Goal: Communication & Community: Answer question/provide support

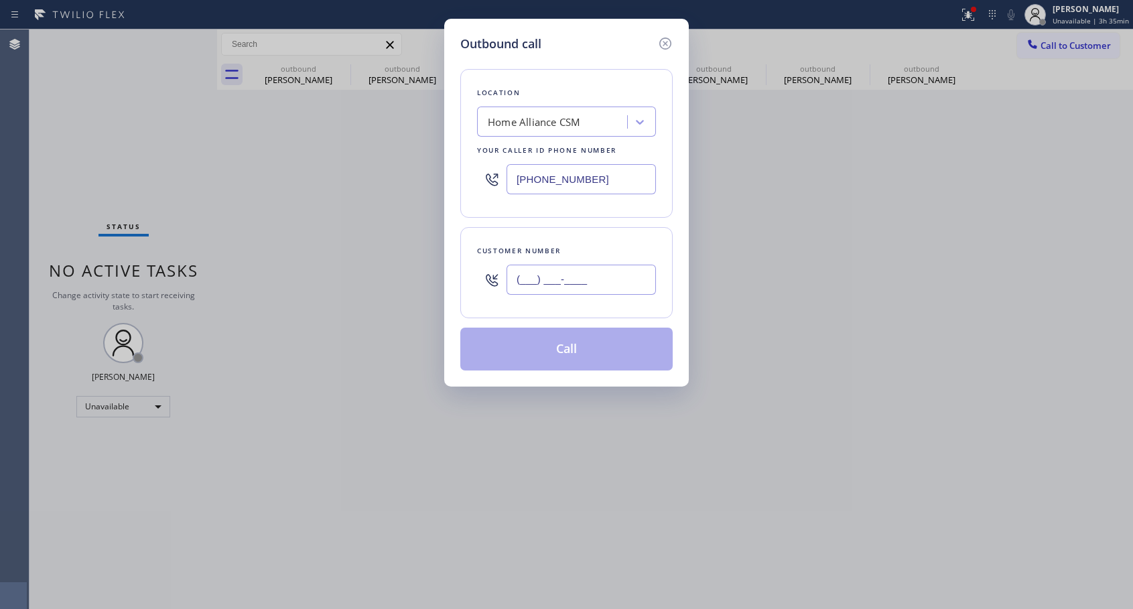
click at [609, 277] on input "(___) ___-____" at bounding box center [581, 280] width 149 height 30
paste input "650) 224-2361"
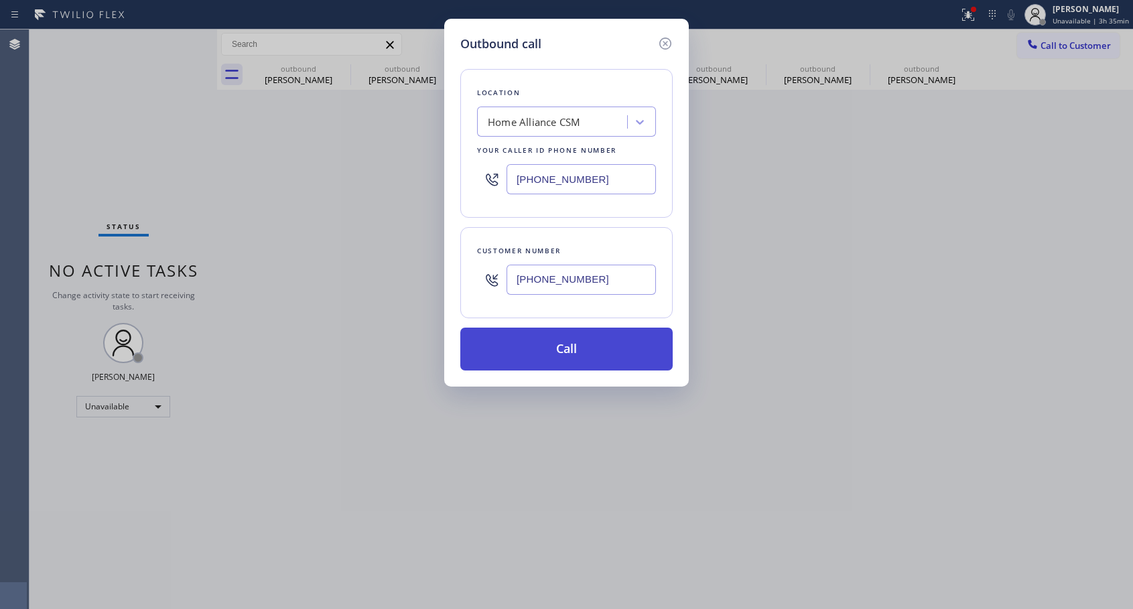
type input "[PHONE_NUMBER]"
click at [568, 355] on button "Call" at bounding box center [566, 349] width 212 height 43
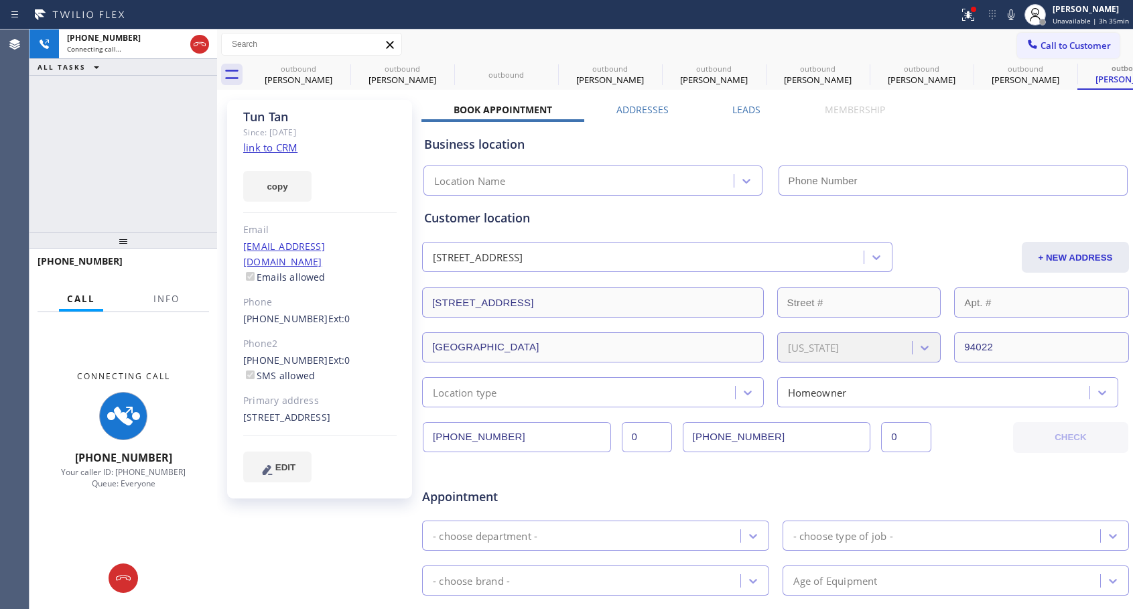
type input "[PHONE_NUMBER]"
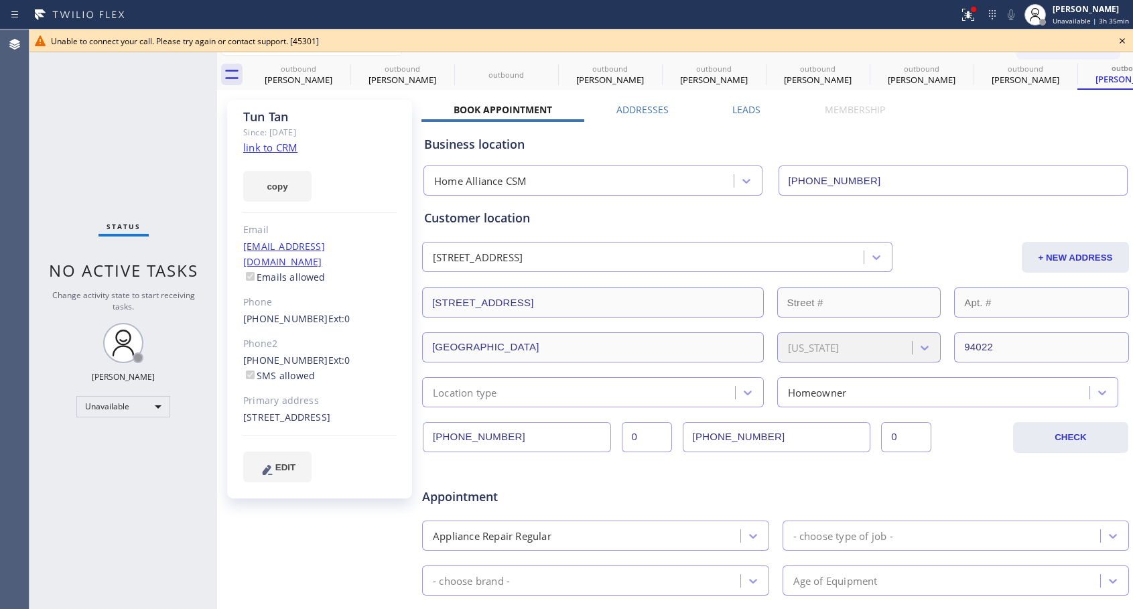
click at [284, 312] on div "[PHONE_NUMBER] Ext: 0" at bounding box center [319, 319] width 153 height 15
click at [298, 312] on link "[PHONE_NUMBER]" at bounding box center [285, 318] width 85 height 13
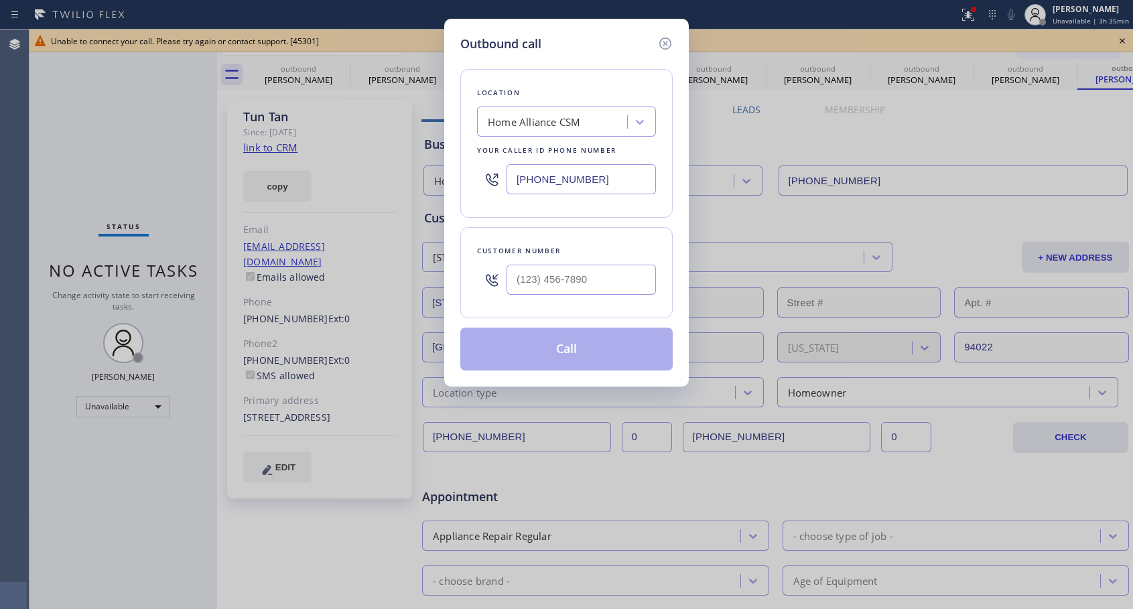
type input "[PHONE_NUMBER]"
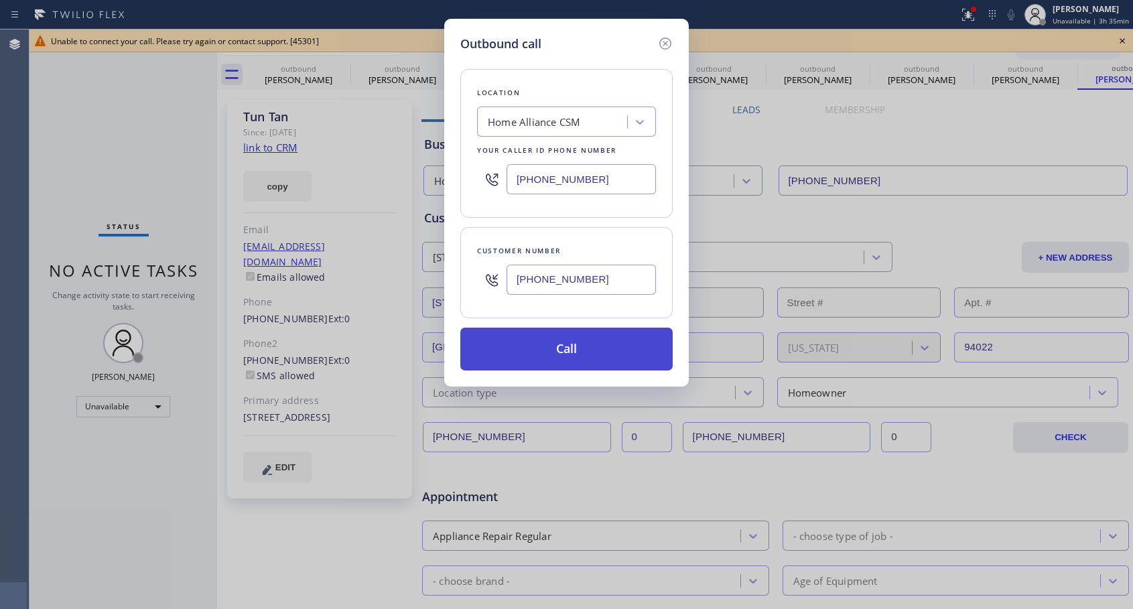
click at [547, 361] on button "Call" at bounding box center [566, 349] width 212 height 43
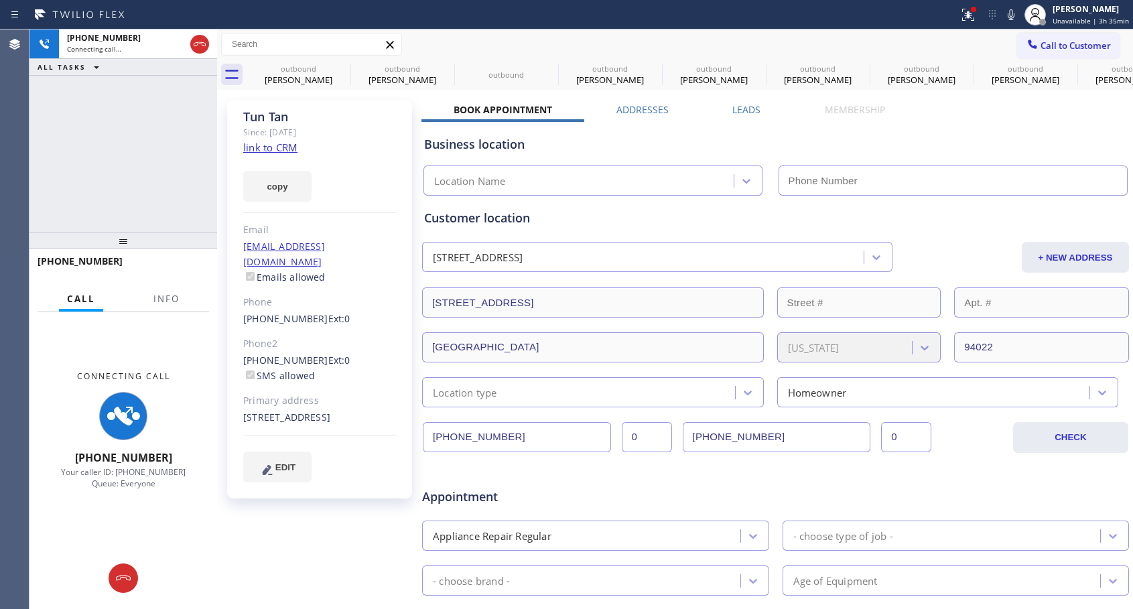
type input "[PHONE_NUMBER]"
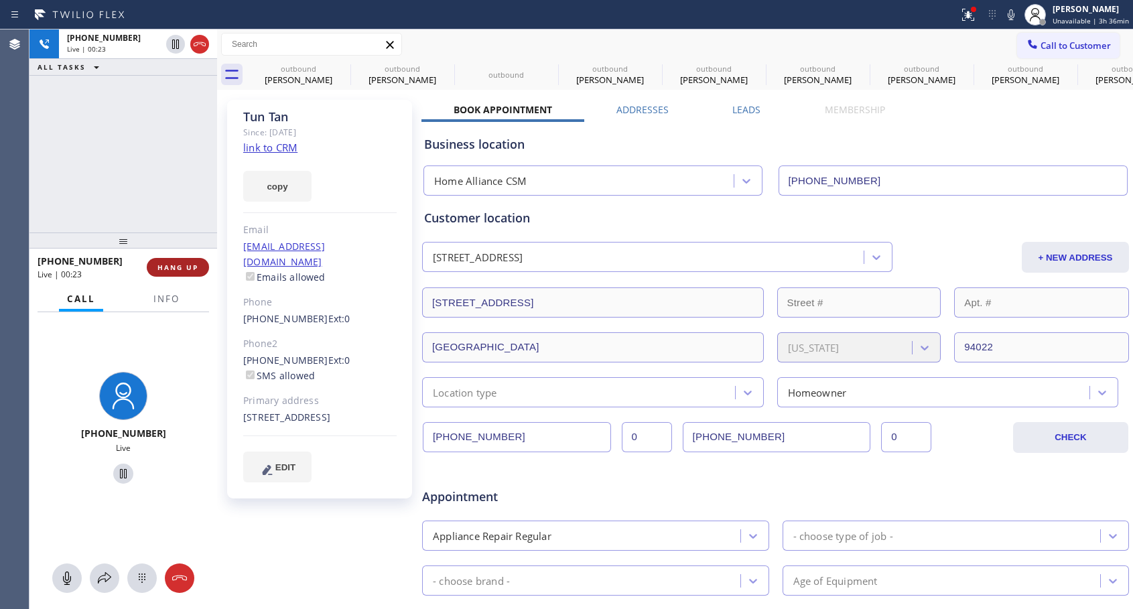
click at [180, 268] on span "HANG UP" at bounding box center [178, 267] width 41 height 9
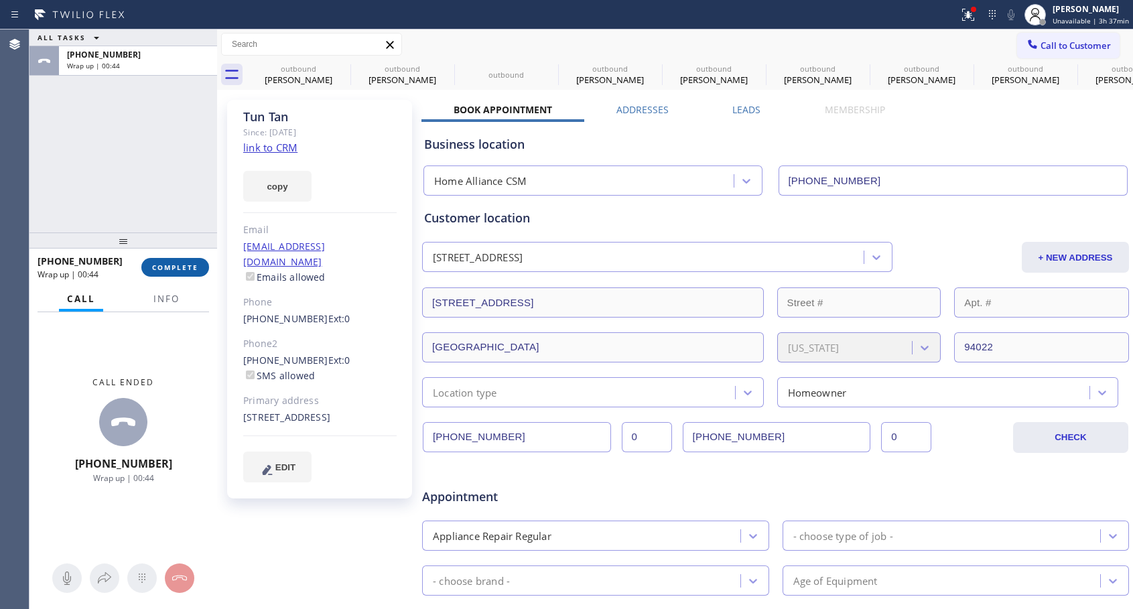
click at [160, 259] on button "COMPLETE" at bounding box center [175, 267] width 68 height 19
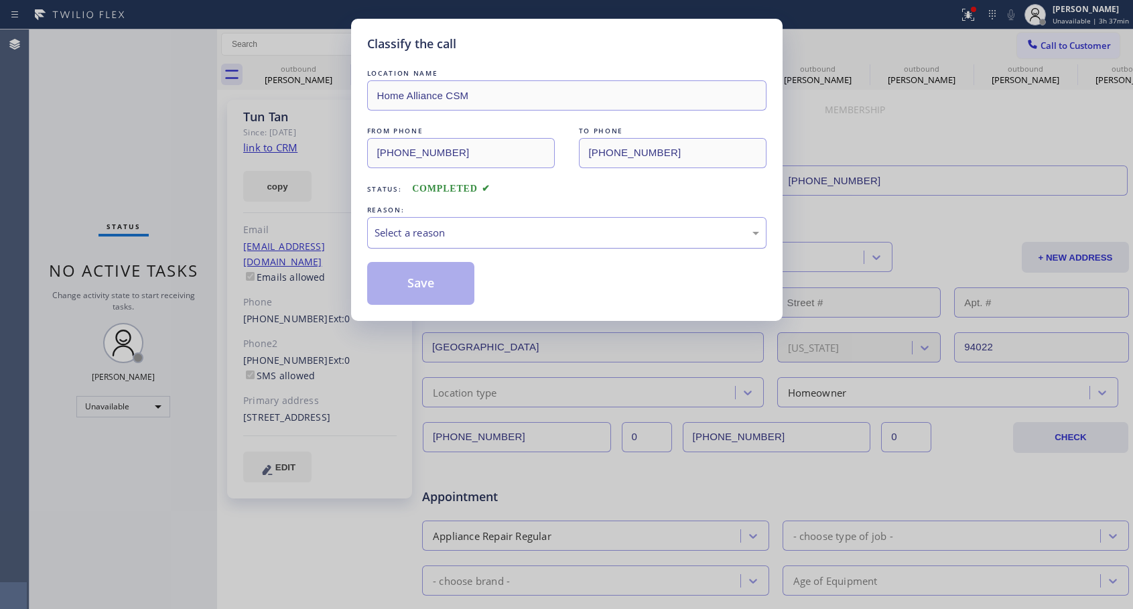
click at [475, 241] on div "Select a reason" at bounding box center [566, 233] width 399 height 32
click at [447, 288] on button "Save" at bounding box center [421, 283] width 108 height 43
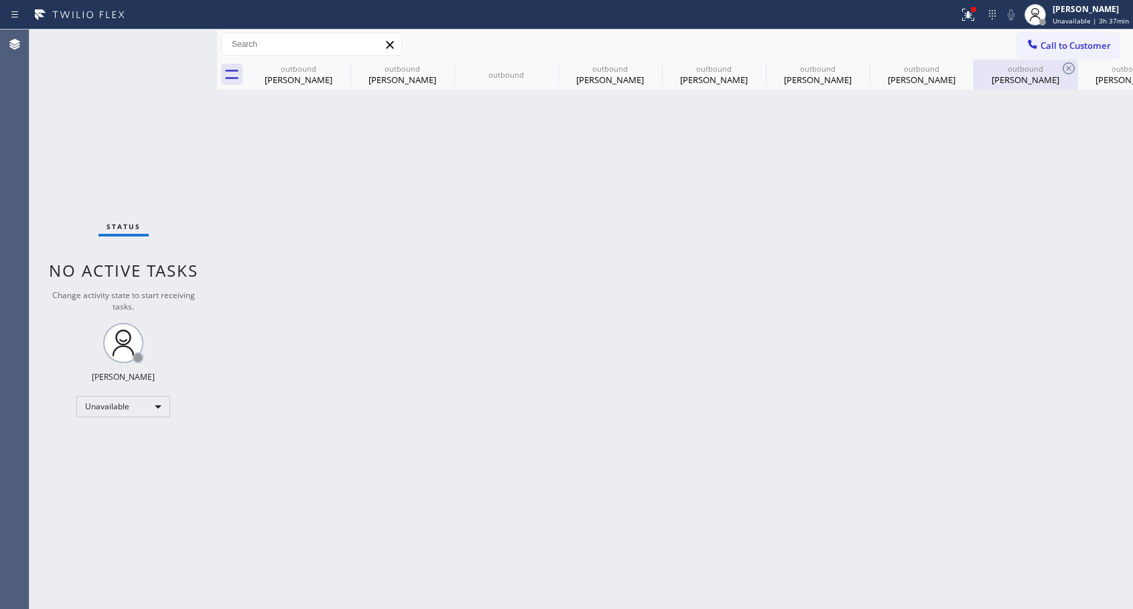
click at [1014, 79] on div "[PERSON_NAME]" at bounding box center [1025, 80] width 101 height 12
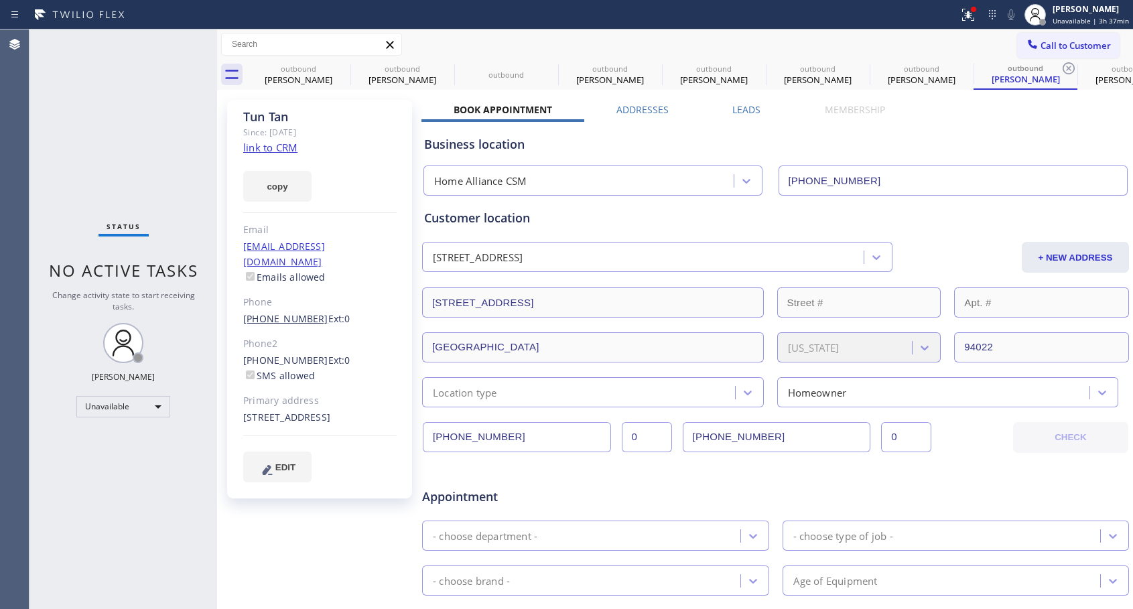
click at [295, 312] on link "[PHONE_NUMBER]" at bounding box center [285, 318] width 85 height 13
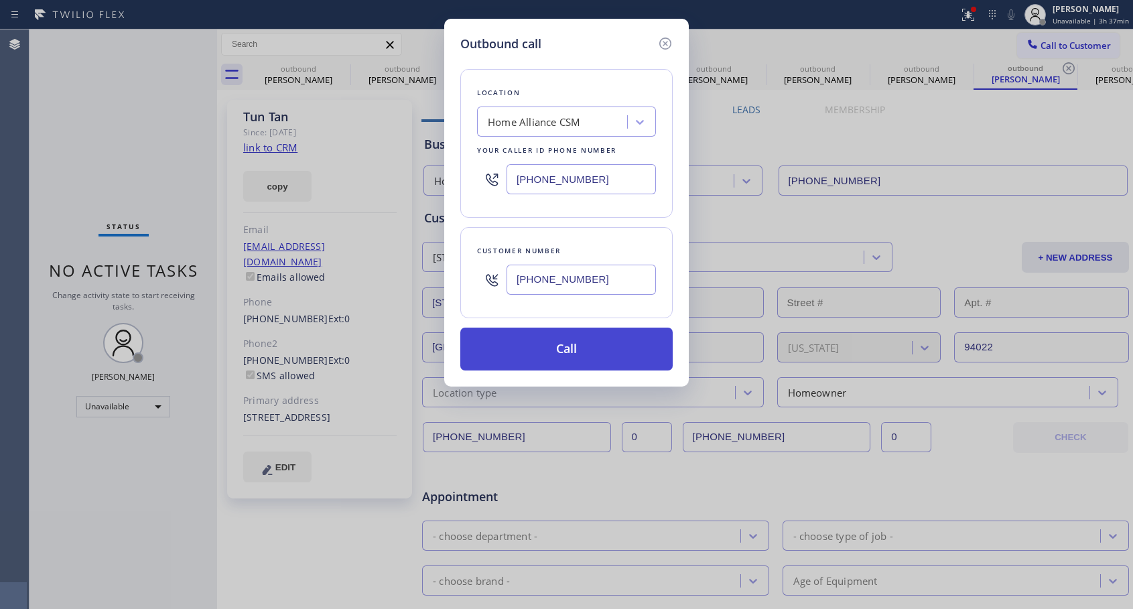
type input "[PHONE_NUMBER]"
click at [567, 350] on button "Call" at bounding box center [566, 349] width 212 height 43
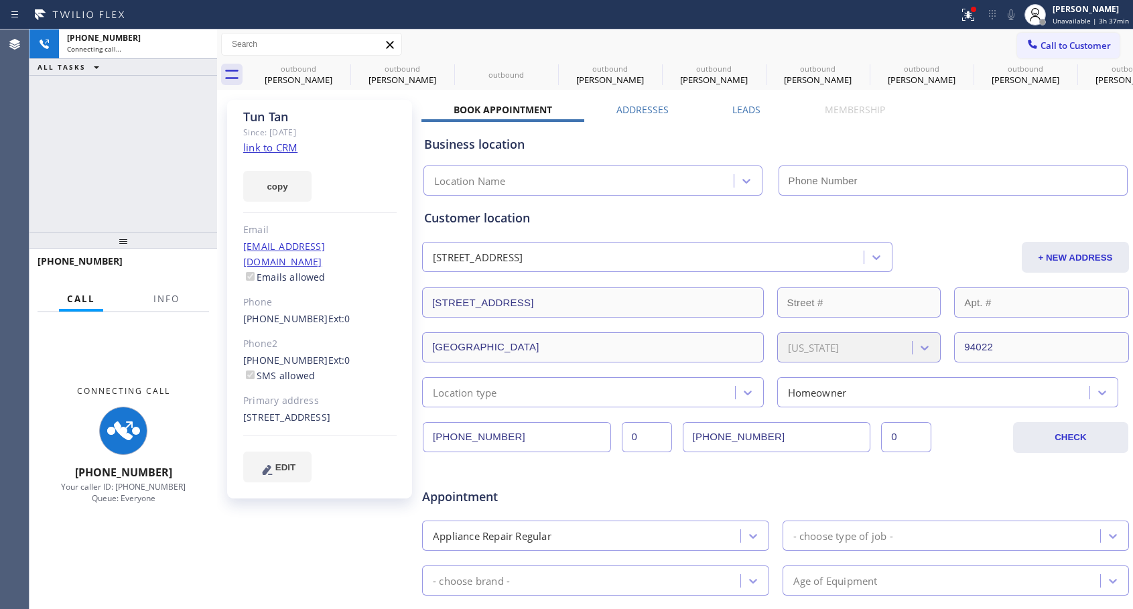
type input "[PHONE_NUMBER]"
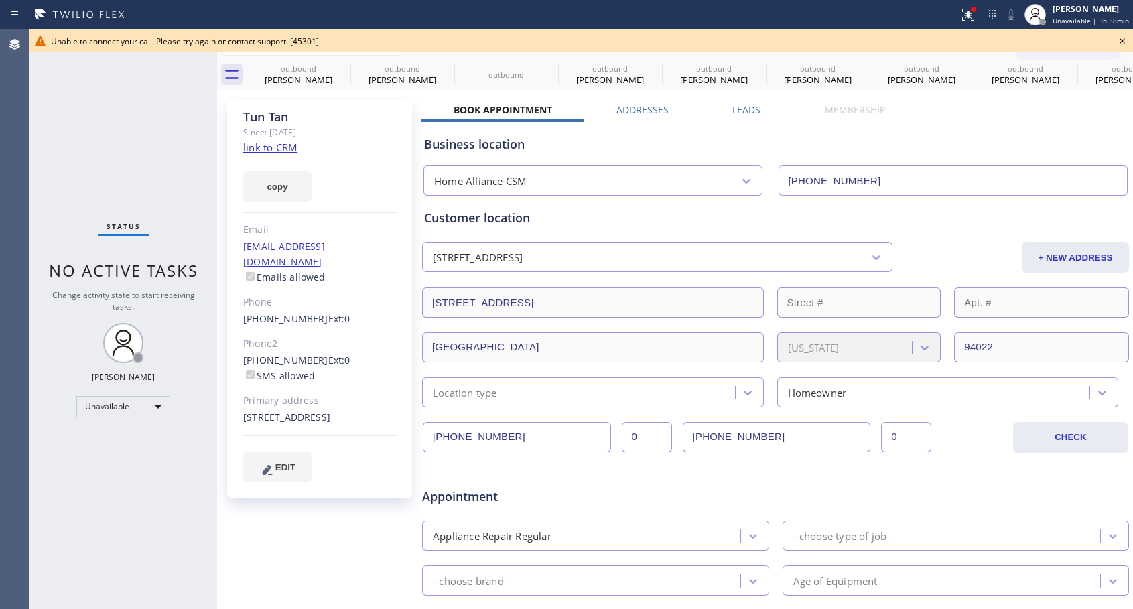
click at [1120, 40] on icon at bounding box center [1123, 41] width 16 height 16
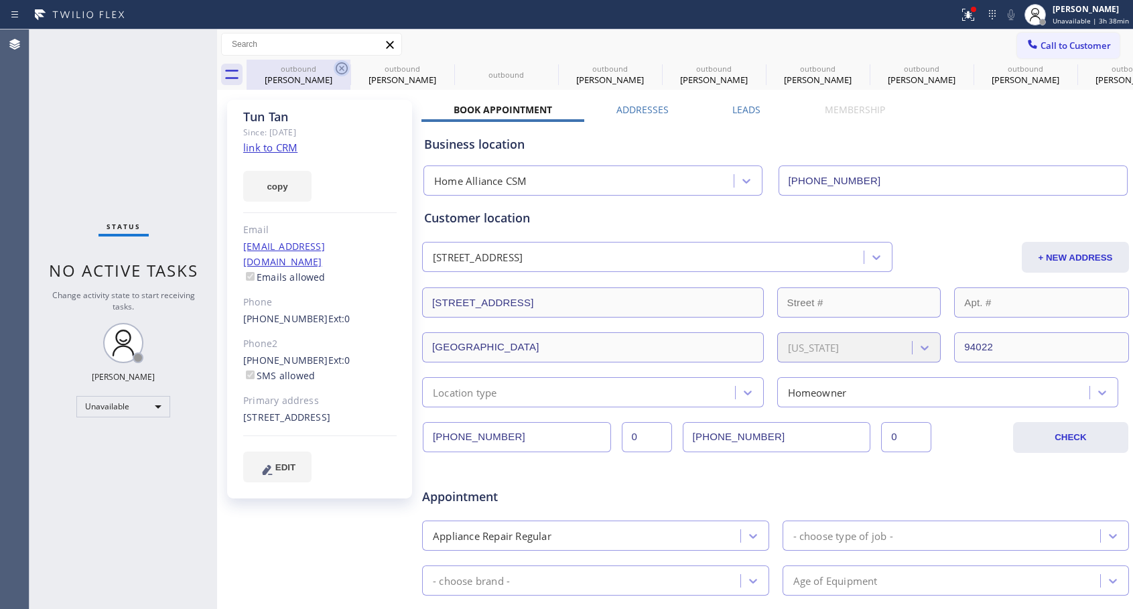
click at [338, 68] on icon at bounding box center [342, 68] width 16 height 16
click at [0, 0] on icon at bounding box center [0, 0] width 0 height 0
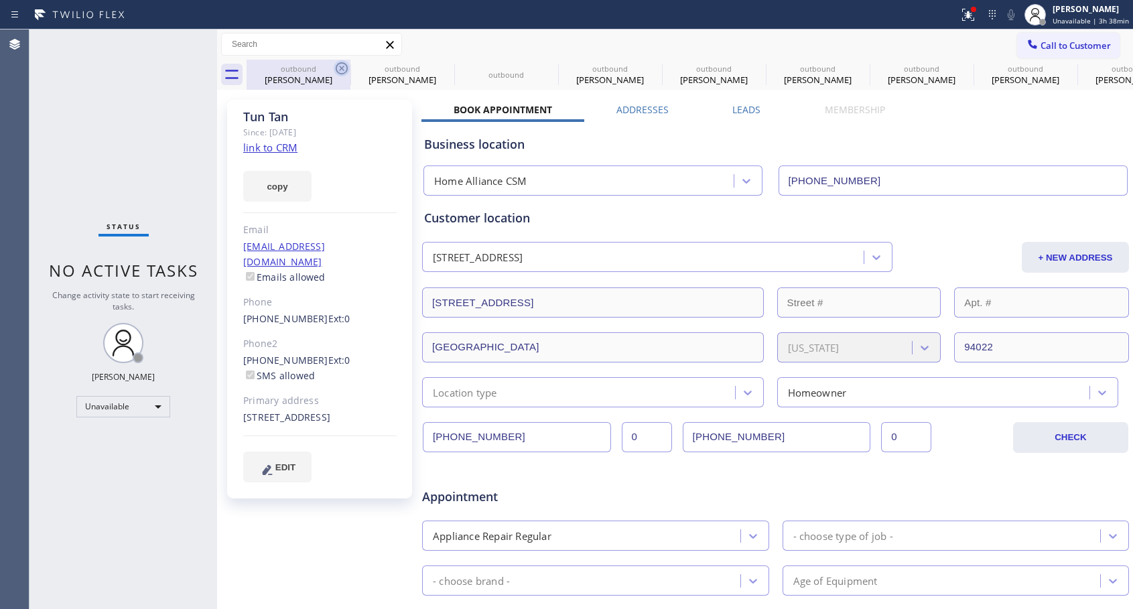
click at [0, 0] on icon at bounding box center [0, 0] width 0 height 0
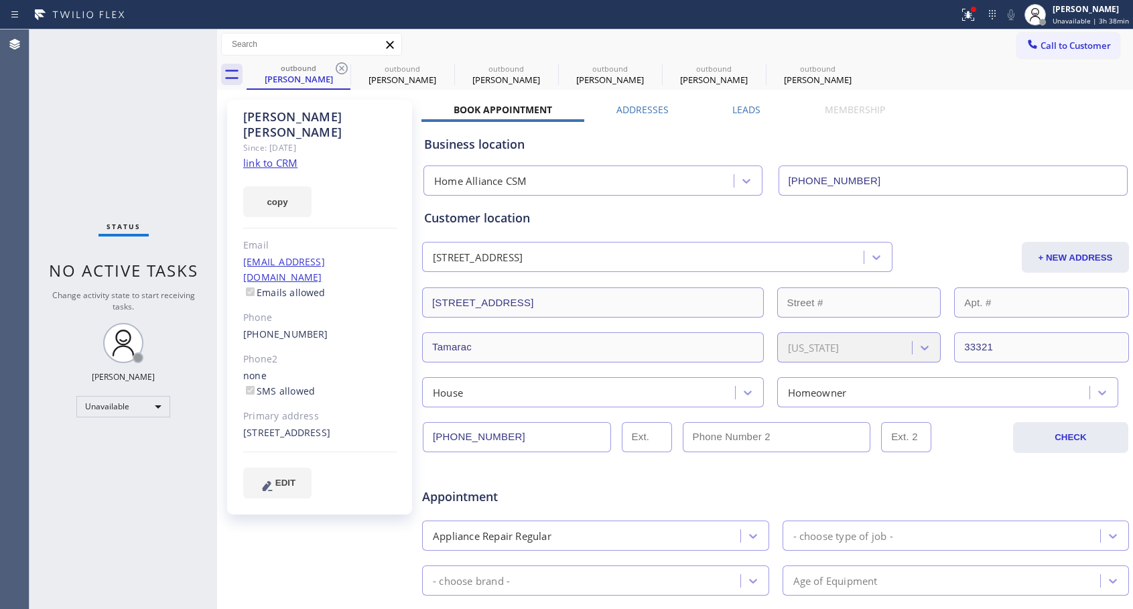
click at [338, 68] on icon at bounding box center [342, 68] width 16 height 16
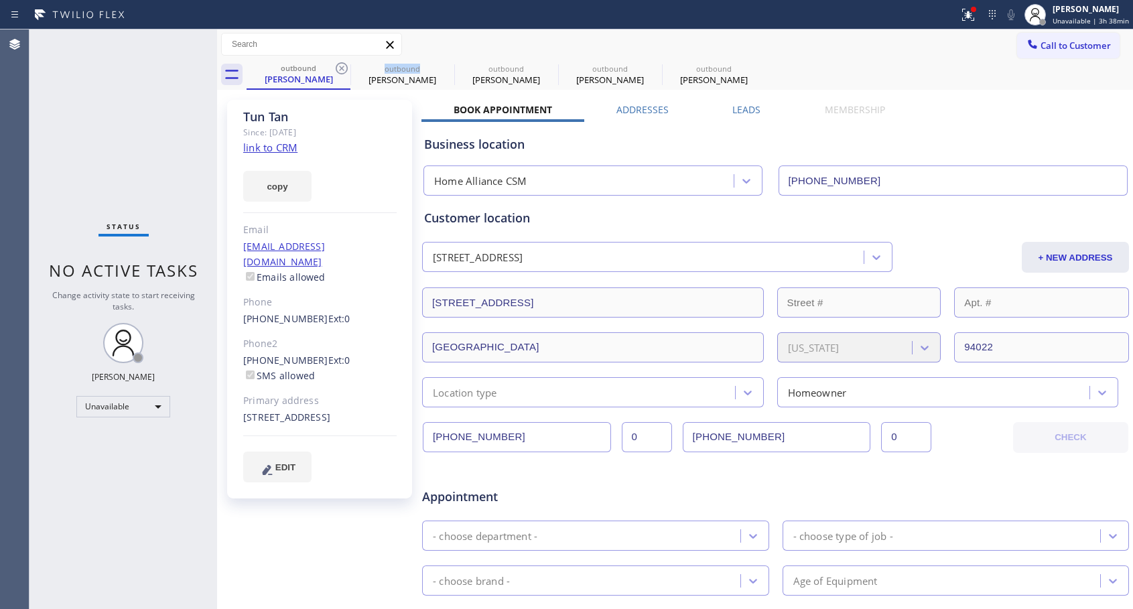
click at [338, 68] on icon at bounding box center [342, 68] width 16 height 16
click at [0, 0] on icon at bounding box center [0, 0] width 0 height 0
click at [338, 68] on icon at bounding box center [342, 68] width 16 height 16
click at [343, 66] on icon at bounding box center [342, 68] width 16 height 16
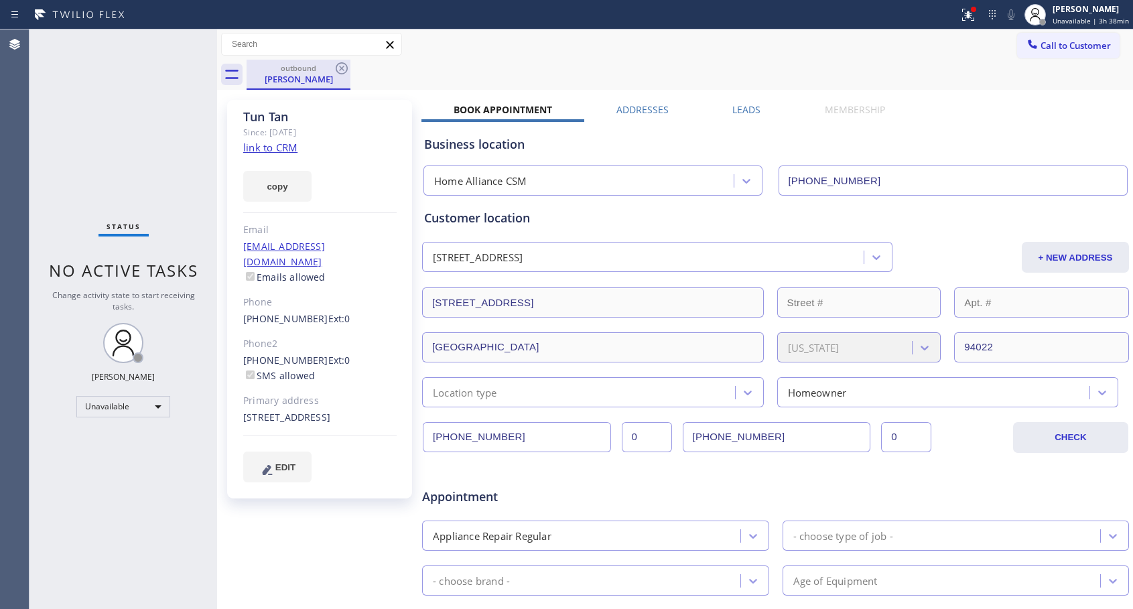
click at [304, 80] on div "[PERSON_NAME]" at bounding box center [298, 79] width 101 height 12
click at [294, 312] on link "[PHONE_NUMBER]" at bounding box center [285, 318] width 85 height 13
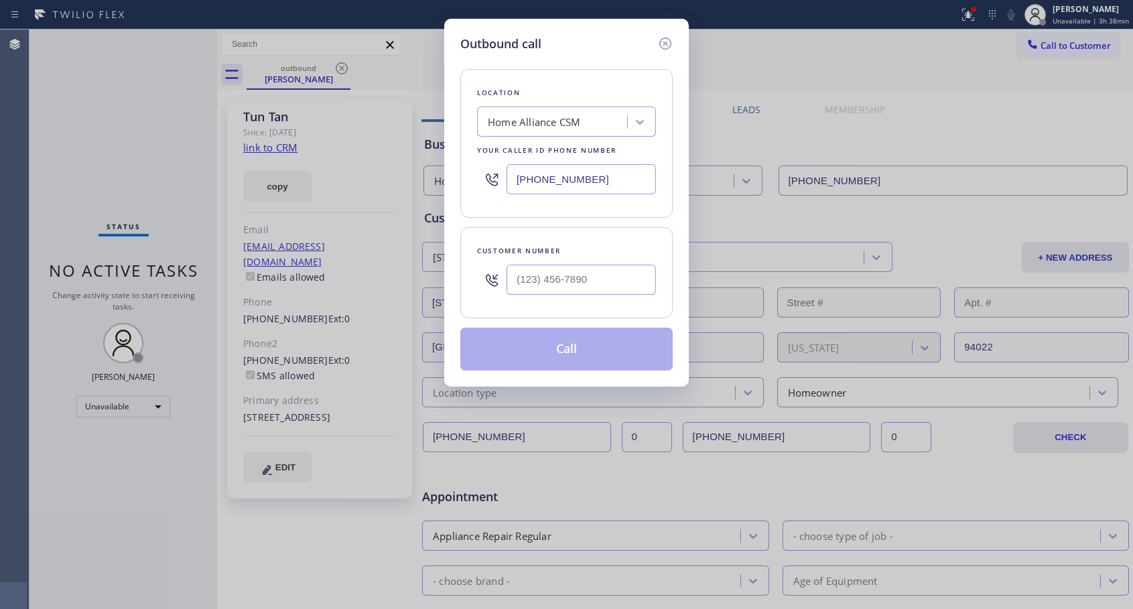
type input "[PHONE_NUMBER]"
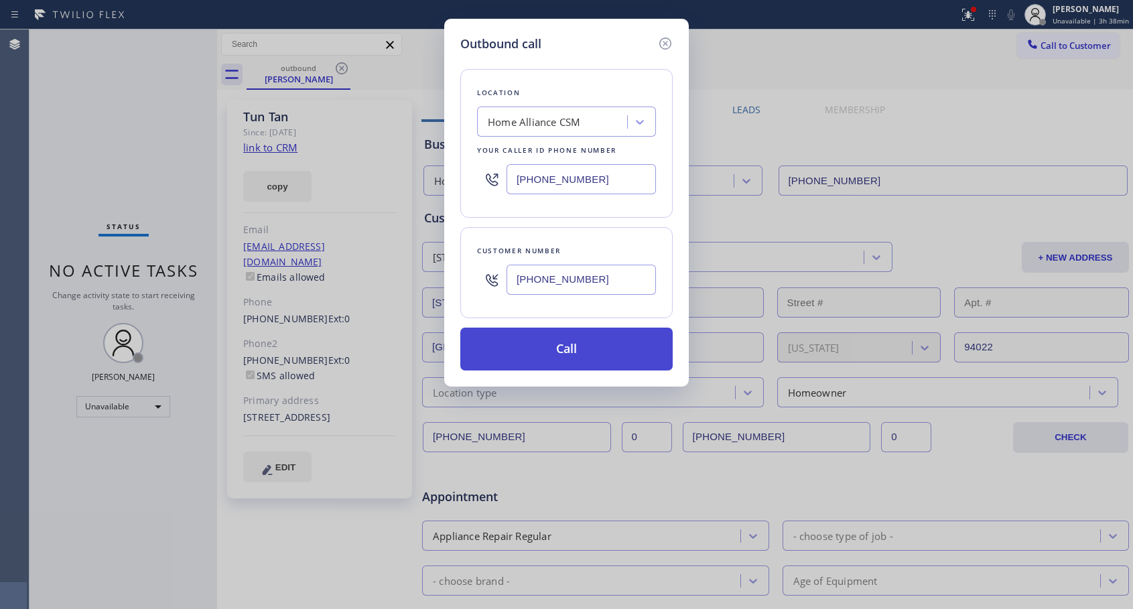
click at [523, 351] on button "Call" at bounding box center [566, 349] width 212 height 43
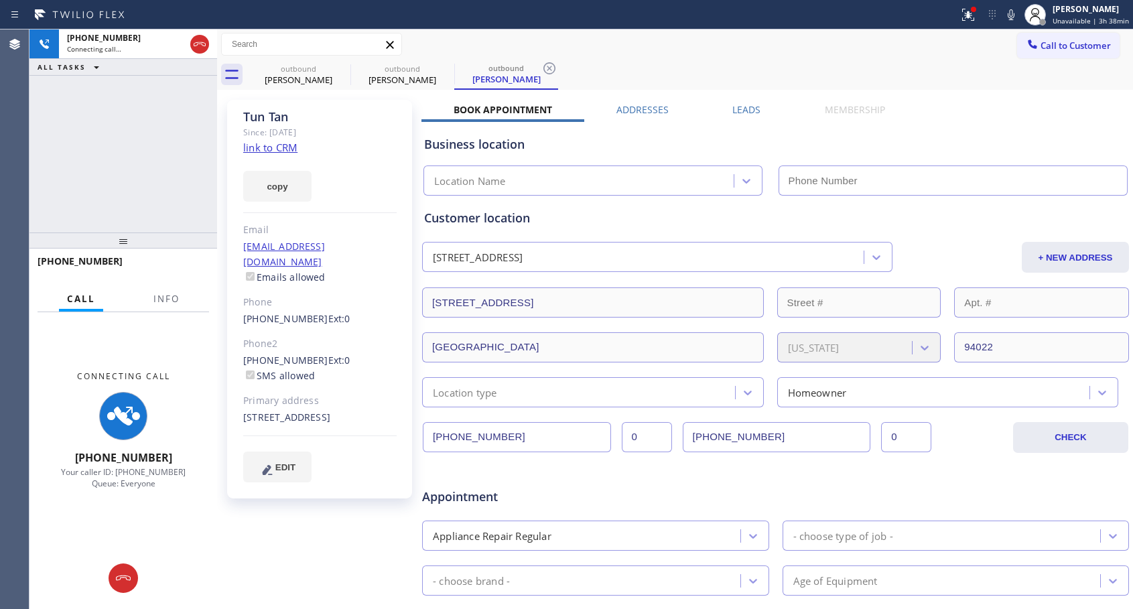
type input "[PHONE_NUMBER]"
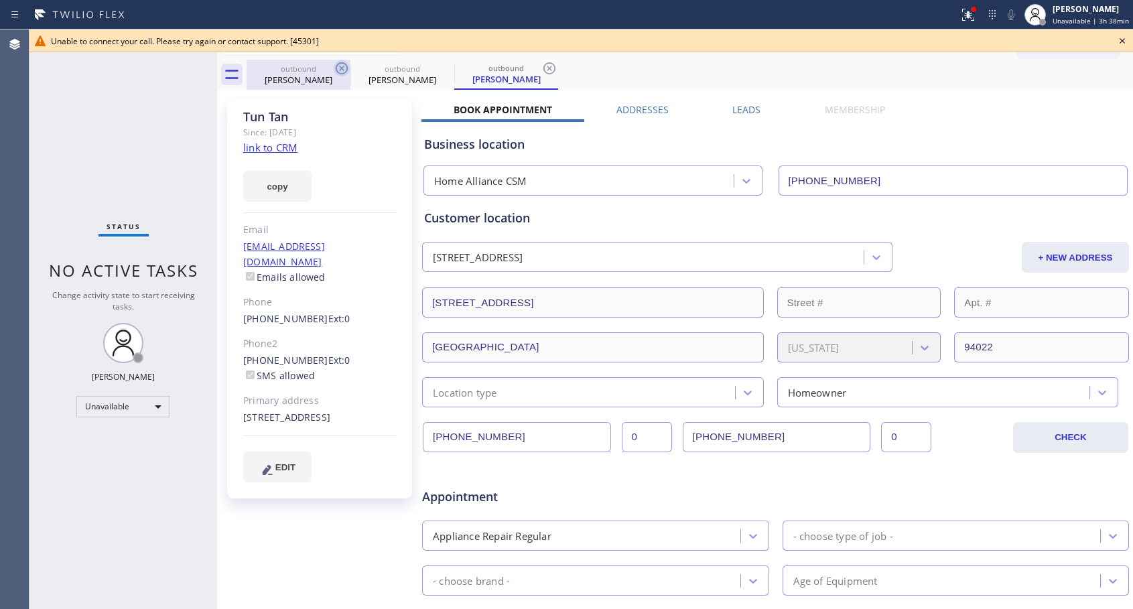
click at [339, 68] on icon at bounding box center [342, 68] width 16 height 16
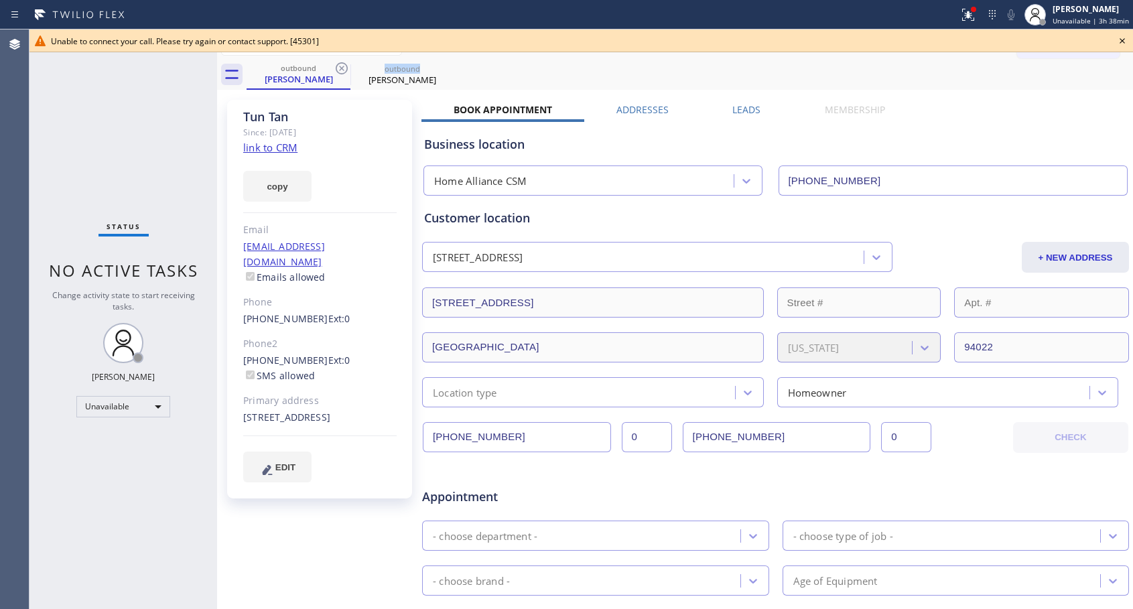
click at [339, 68] on icon at bounding box center [342, 68] width 16 height 16
click at [283, 312] on link "[PHONE_NUMBER]" at bounding box center [285, 318] width 85 height 13
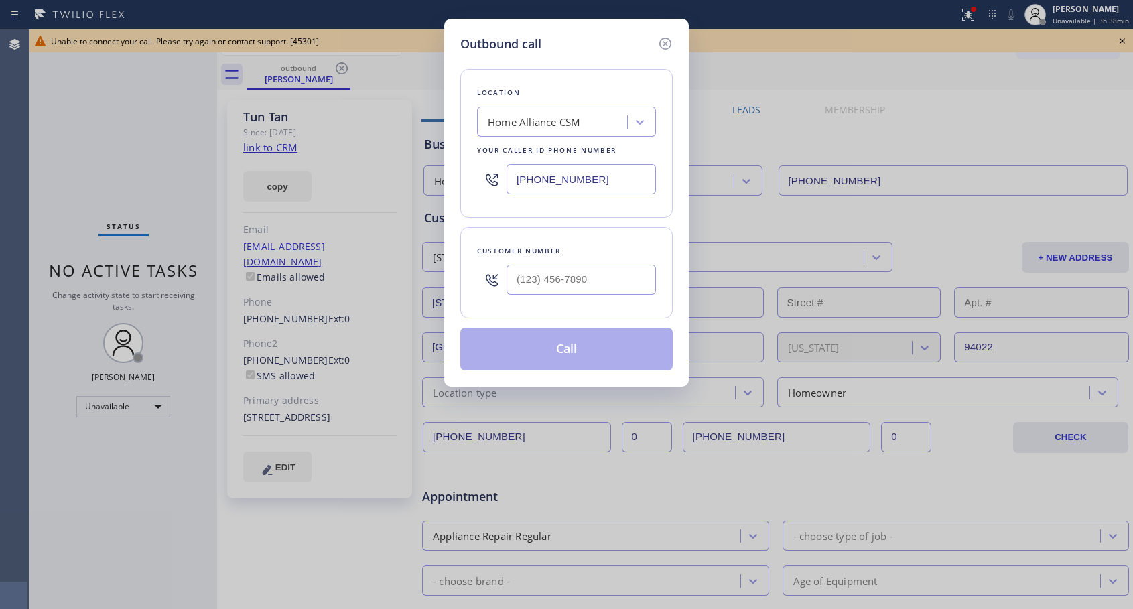
type input "[PHONE_NUMBER]"
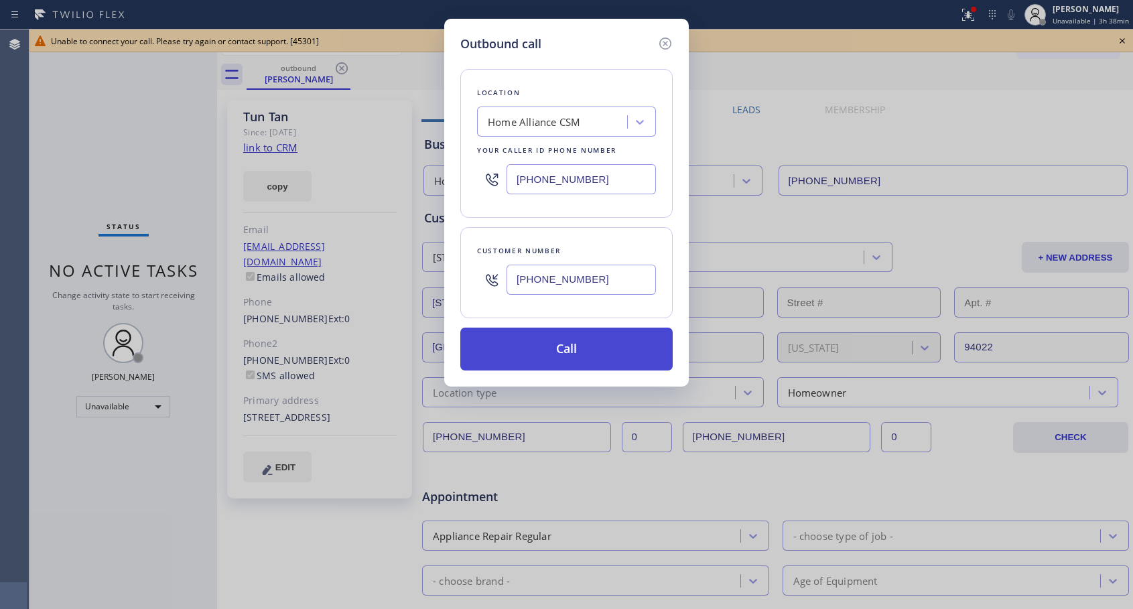
click at [528, 350] on button "Call" at bounding box center [566, 349] width 212 height 43
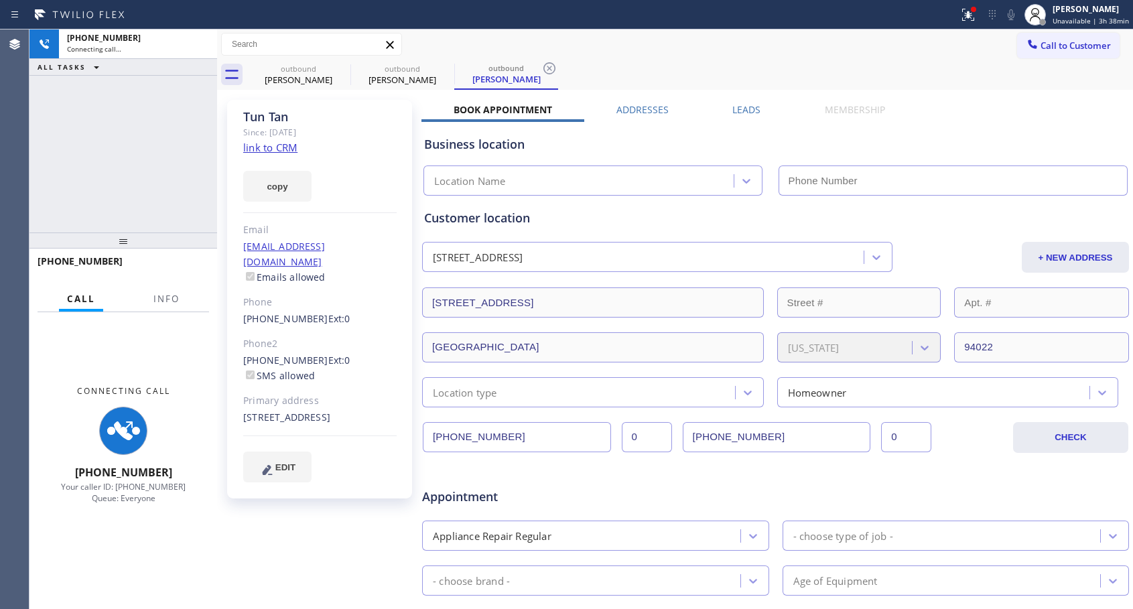
type input "[PHONE_NUMBER]"
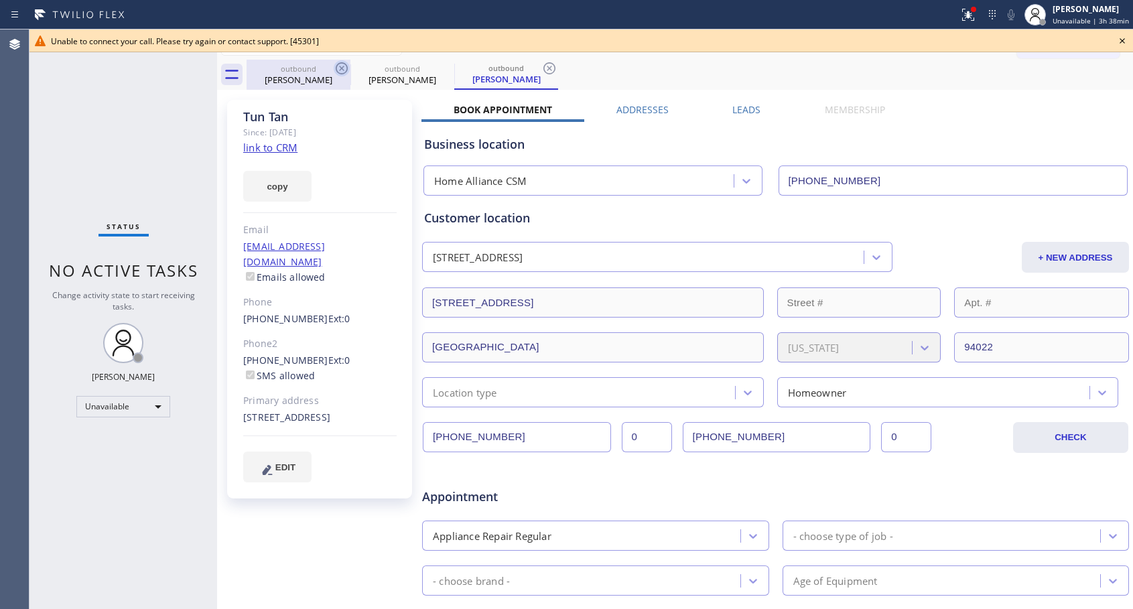
click at [341, 74] on icon at bounding box center [342, 68] width 12 height 12
click at [0, 0] on icon at bounding box center [0, 0] width 0 height 0
click at [544, 74] on icon at bounding box center [550, 68] width 12 height 12
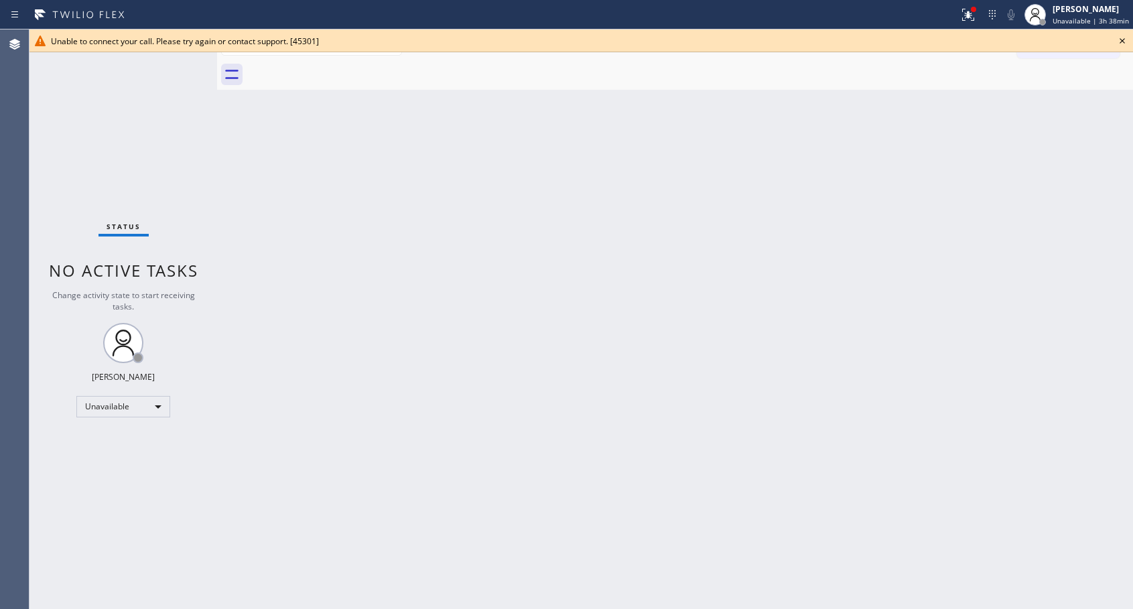
click at [1122, 45] on icon at bounding box center [1123, 41] width 16 height 16
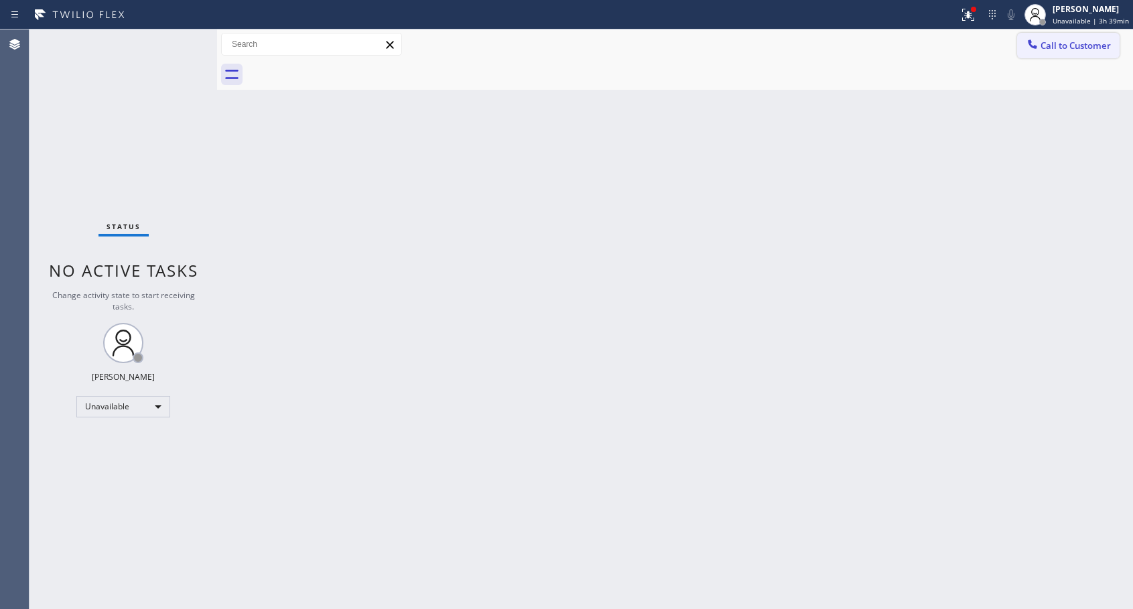
click at [1088, 48] on span "Call to Customer" at bounding box center [1076, 46] width 70 height 12
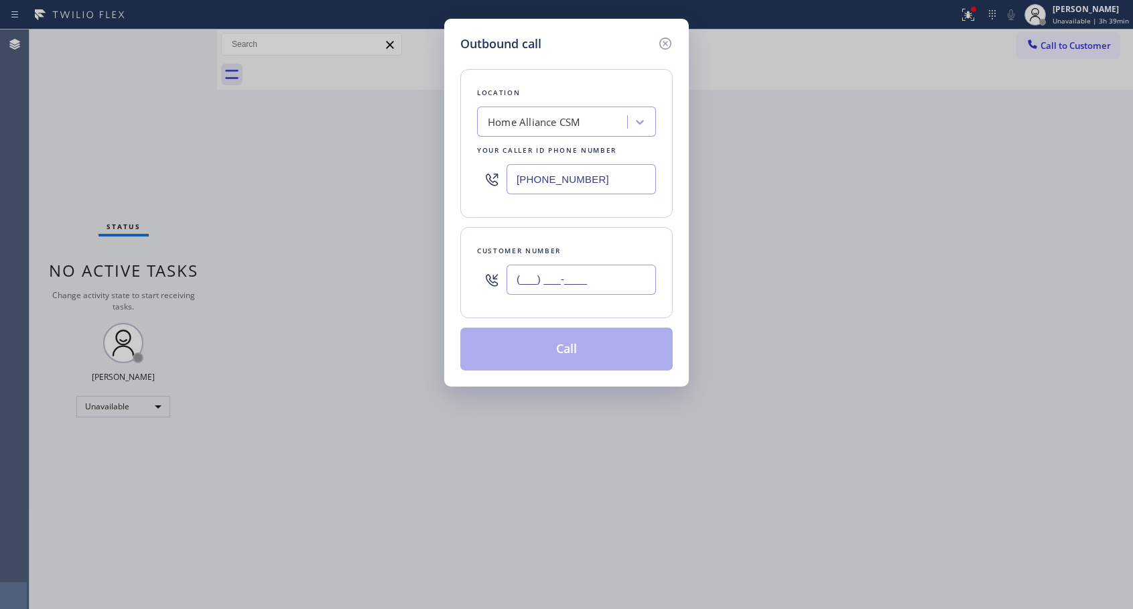
click at [540, 277] on input "(___) ___-____" at bounding box center [581, 280] width 149 height 30
paste input "650) 224-2361"
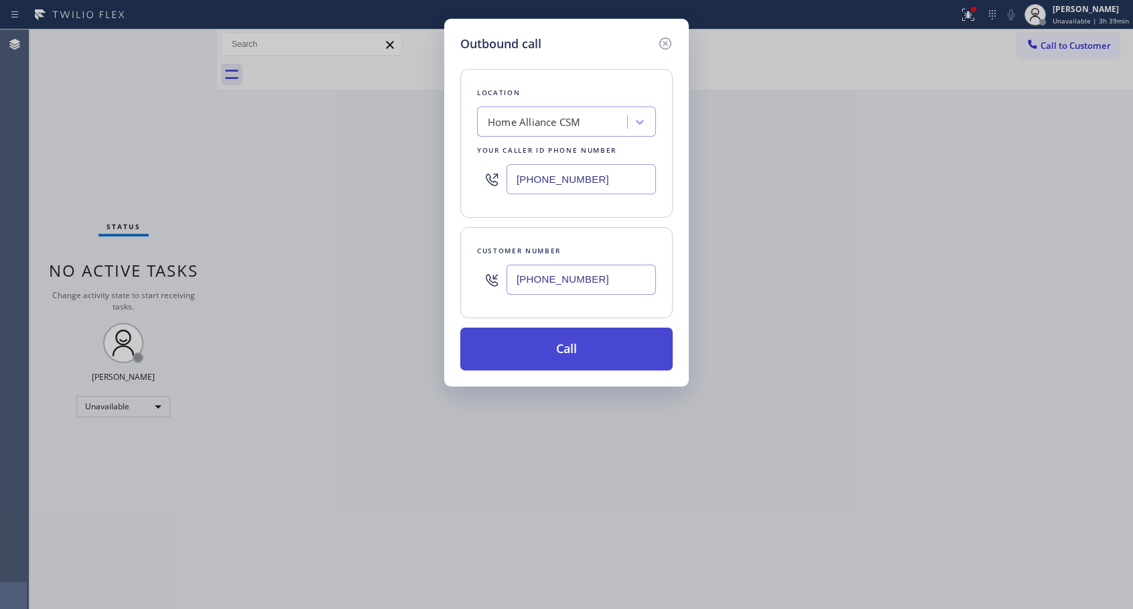
type input "[PHONE_NUMBER]"
click at [571, 347] on button "Call" at bounding box center [566, 349] width 212 height 43
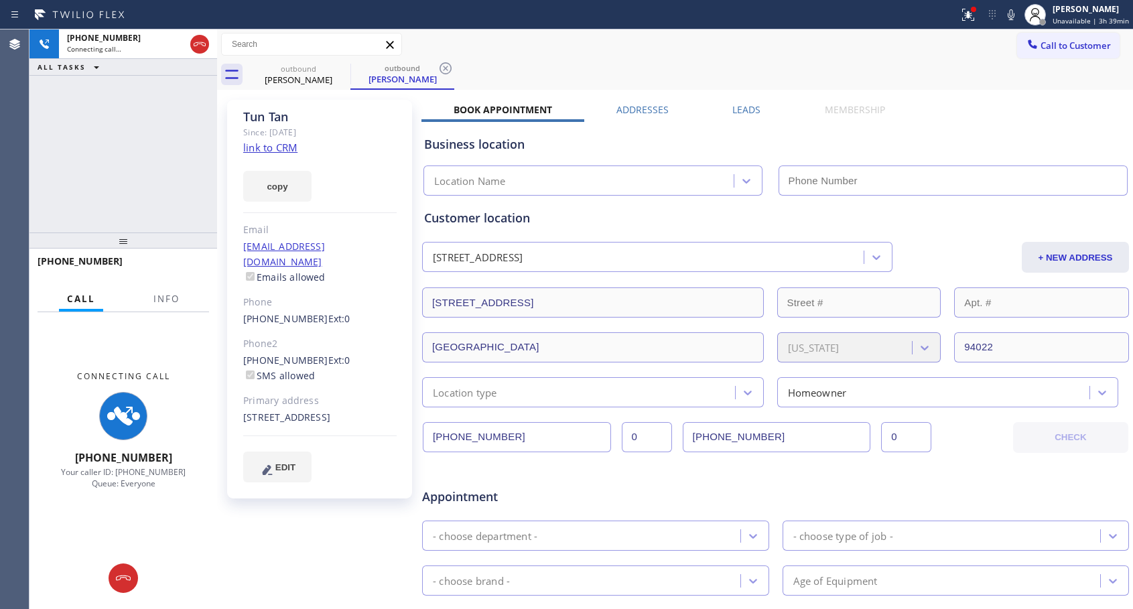
type input "[PHONE_NUMBER]"
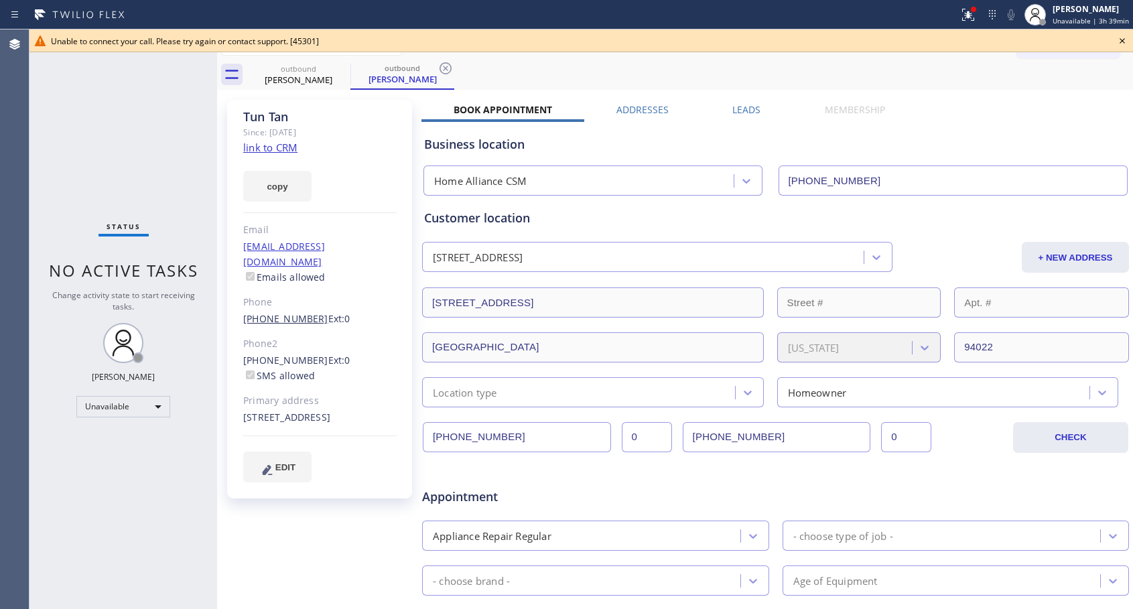
click at [283, 312] on link "[PHONE_NUMBER]" at bounding box center [285, 318] width 85 height 13
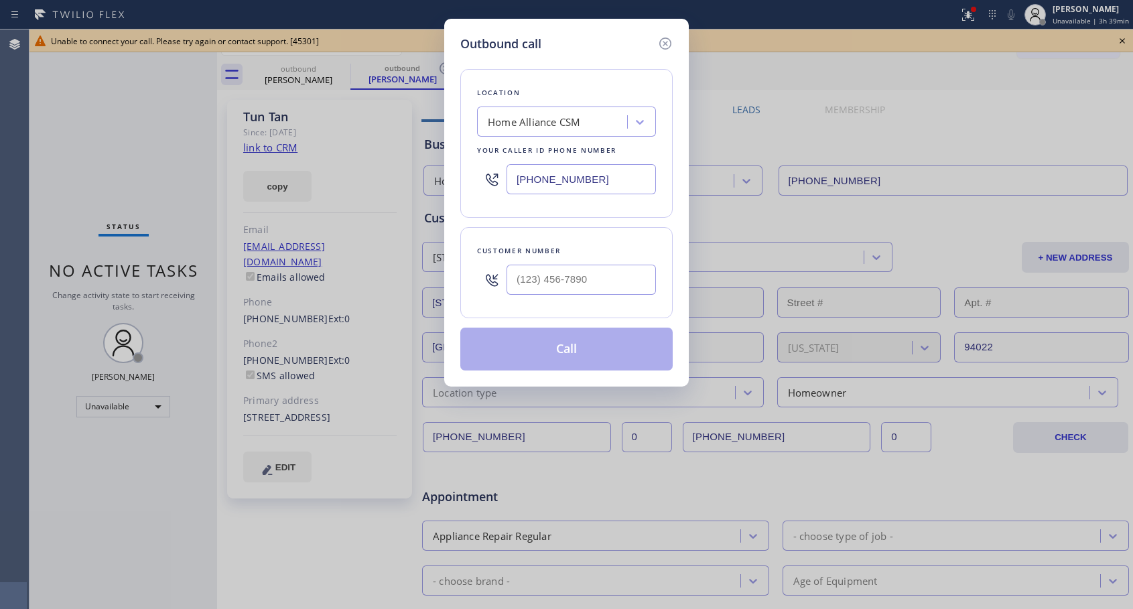
type input "[PHONE_NUMBER]"
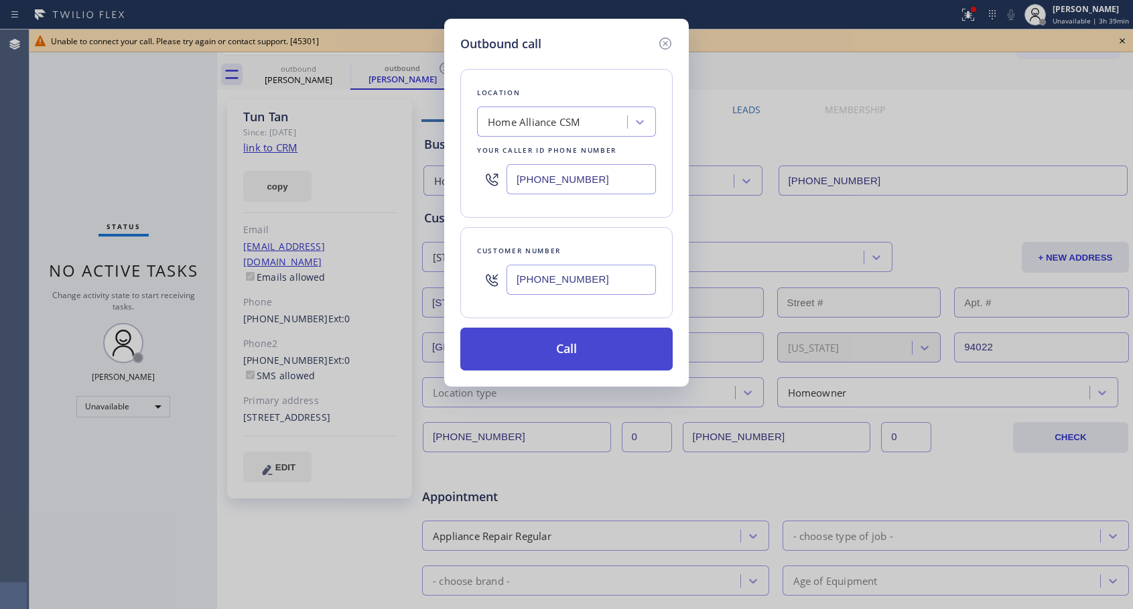
click at [564, 345] on button "Call" at bounding box center [566, 349] width 212 height 43
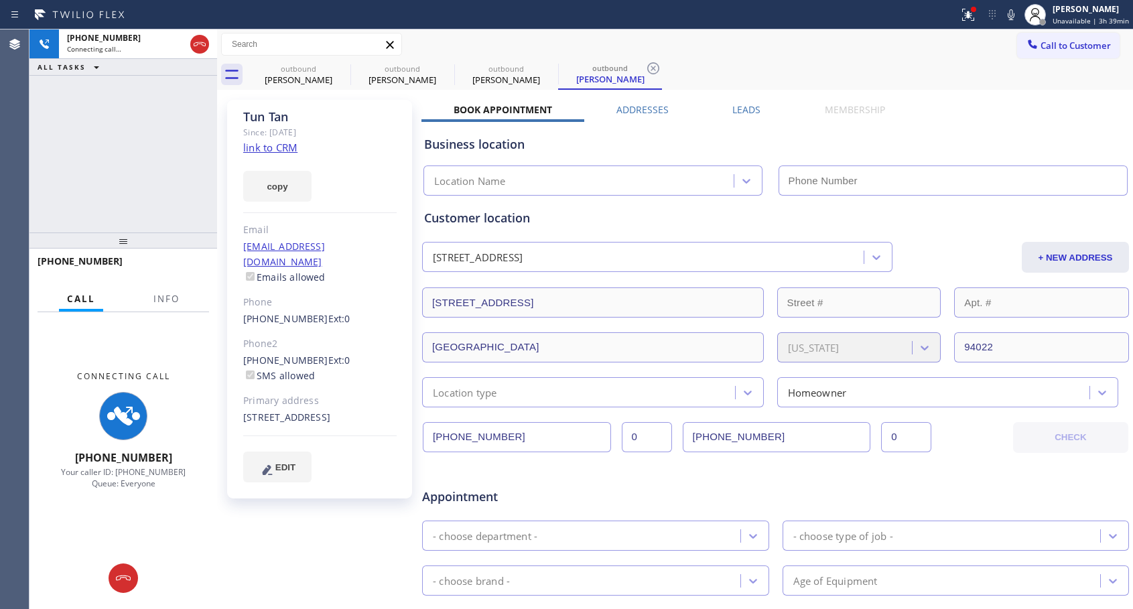
type input "[PHONE_NUMBER]"
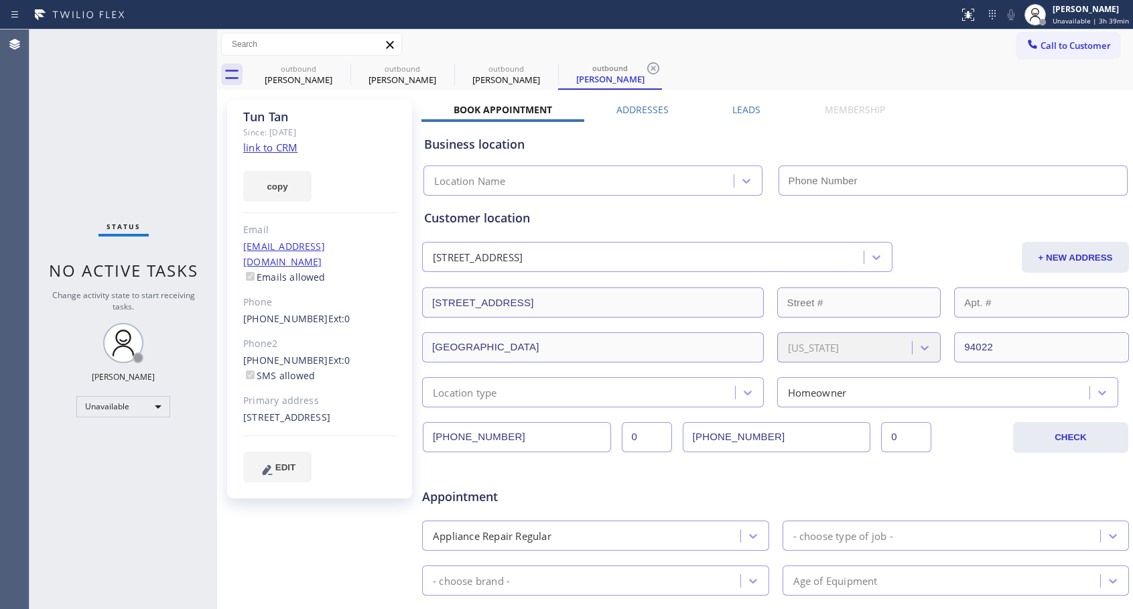
type input "[PHONE_NUMBER]"
click at [1079, 44] on span "Call to Customer" at bounding box center [1076, 46] width 70 height 12
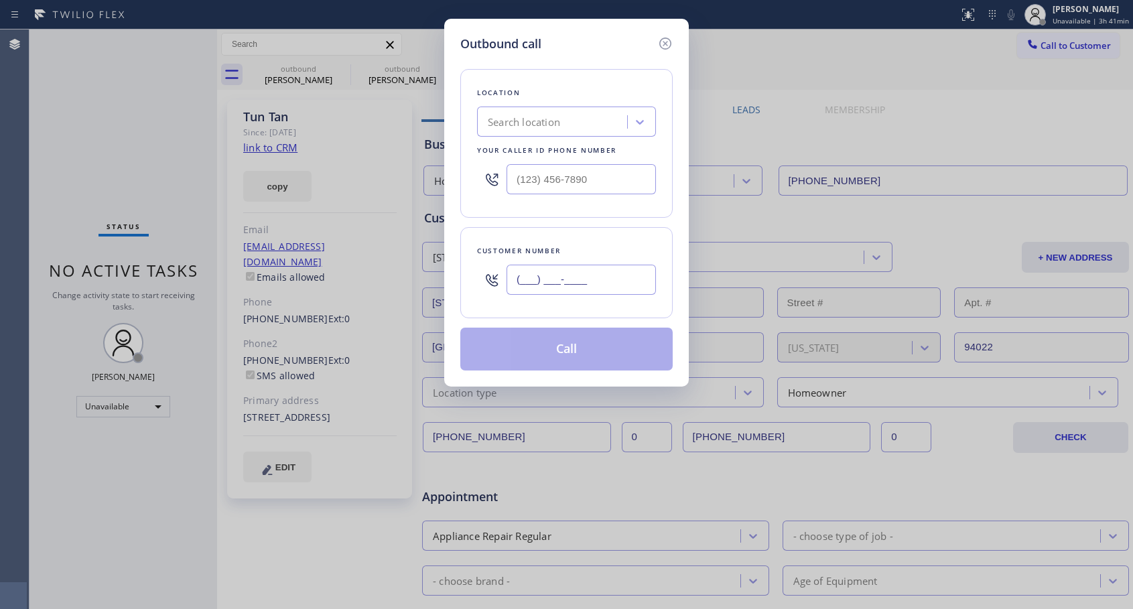
click at [617, 282] on input "(___) ___-____" at bounding box center [581, 280] width 149 height 30
paste input "408) 784-3861"
type input "(408) 784-3861"
click at [527, 176] on input "(___) ___-____" at bounding box center [581, 179] width 149 height 30
paste input "818) 614-5337"
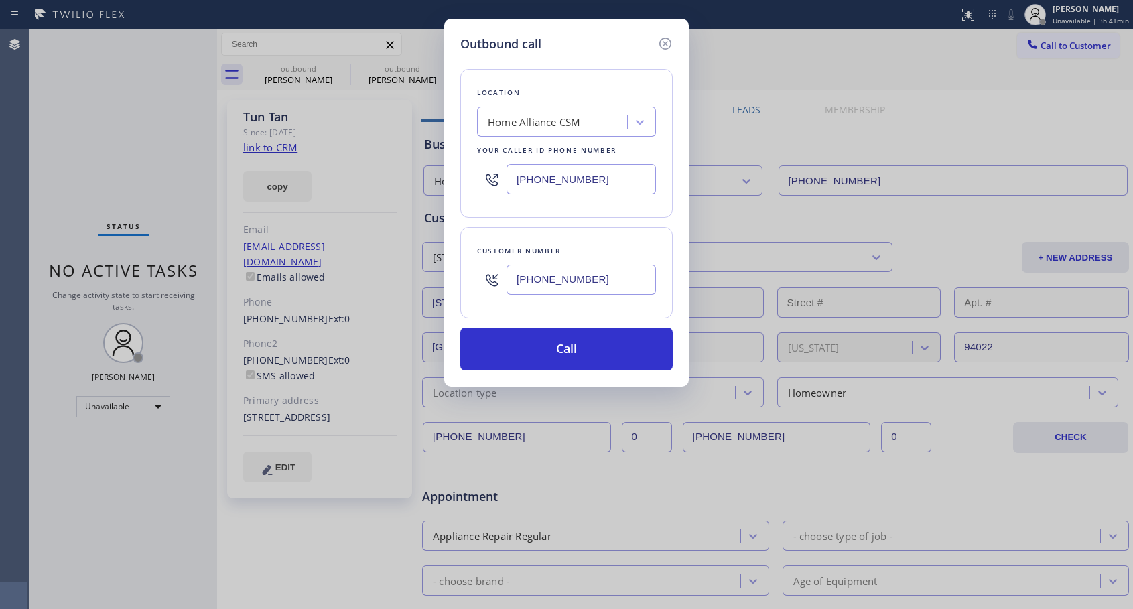
type input "[PHONE_NUMBER]"
click at [525, 277] on input "(408) 784-3861" at bounding box center [581, 280] width 149 height 30
paste input "text"
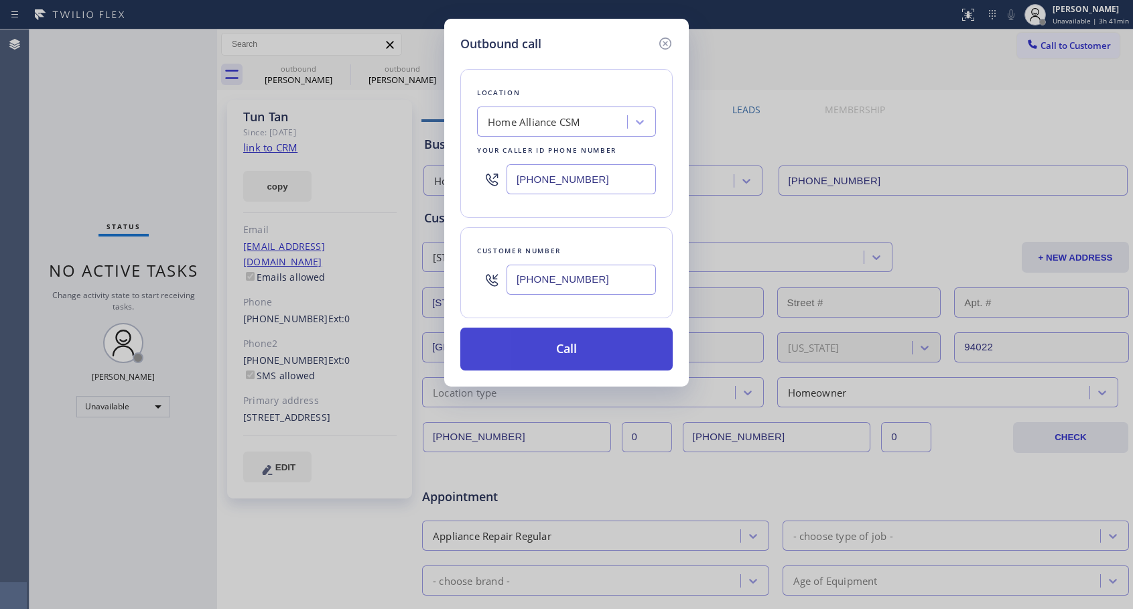
type input "(408) 784-3861"
click at [580, 359] on button "Call" at bounding box center [566, 349] width 212 height 43
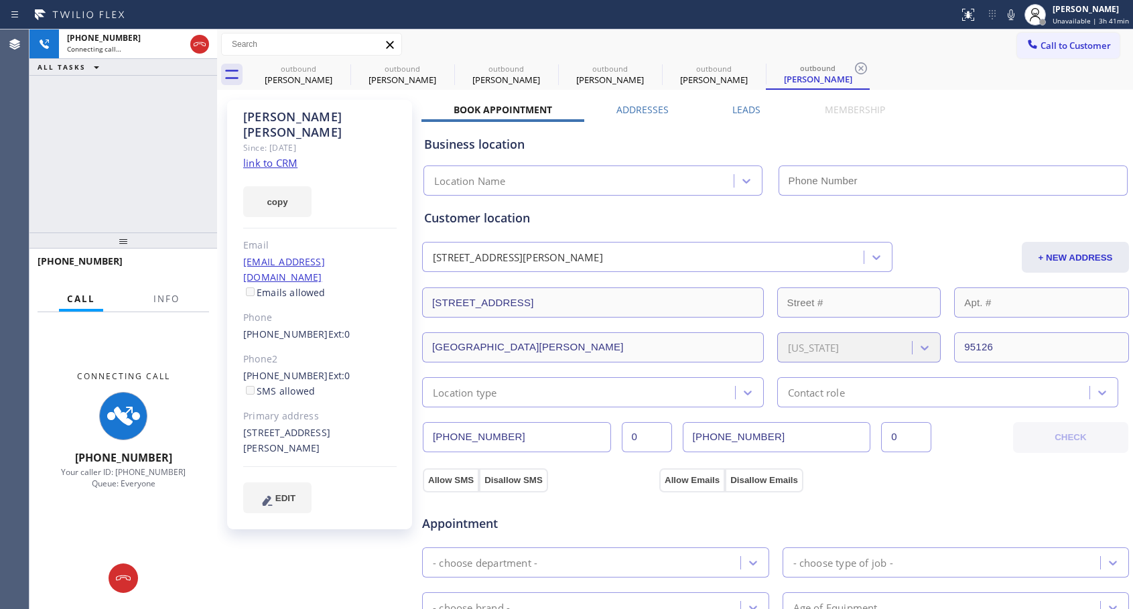
type input "[PHONE_NUMBER]"
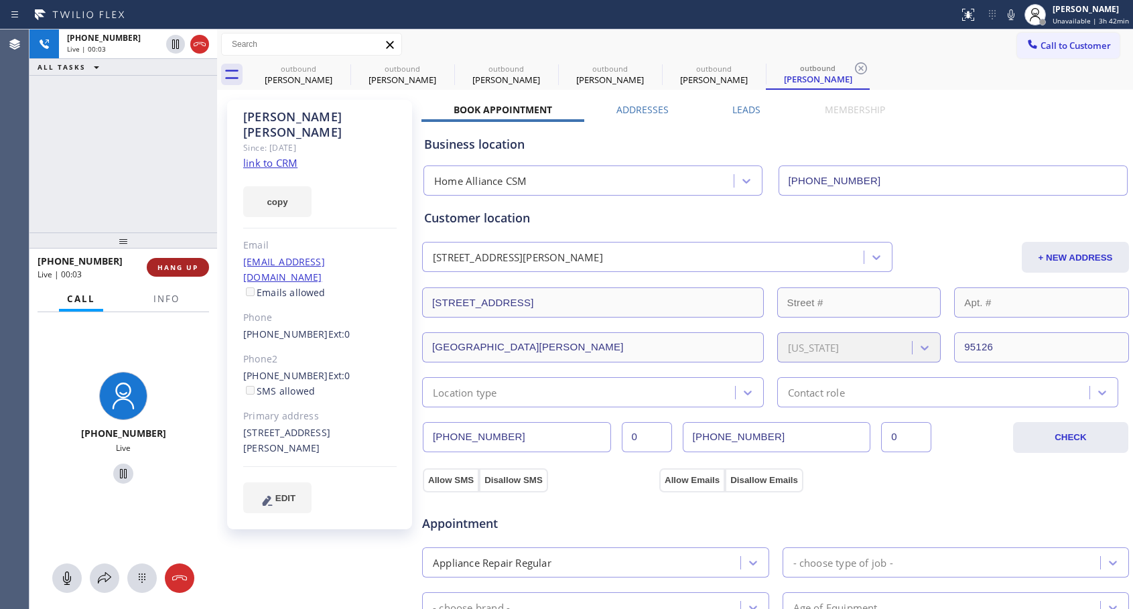
click at [194, 265] on span "HANG UP" at bounding box center [178, 267] width 41 height 9
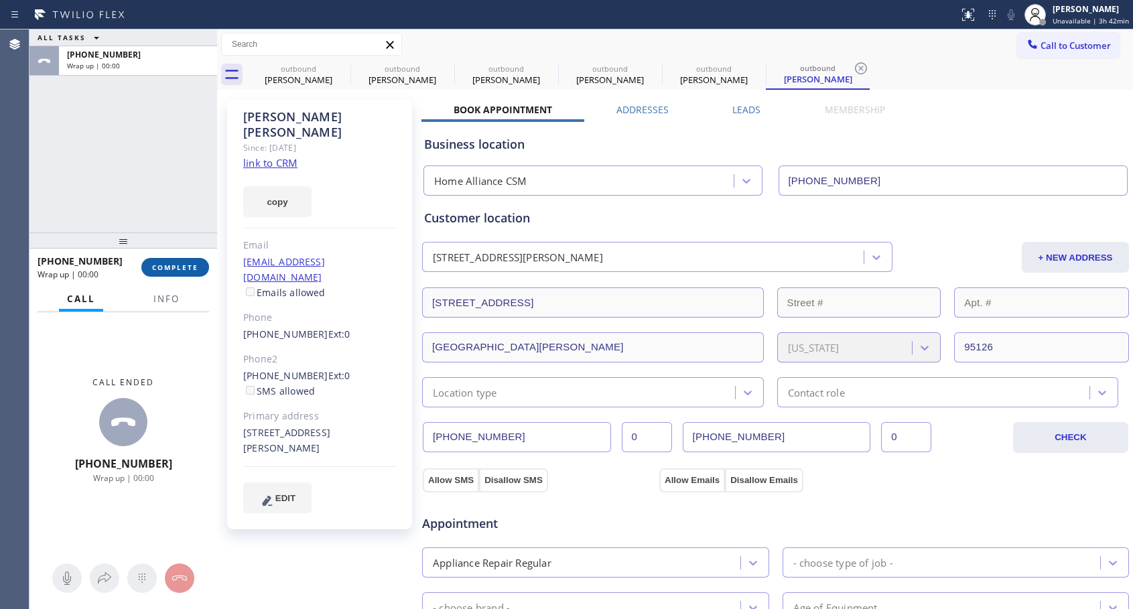
click at [194, 265] on span "COMPLETE" at bounding box center [175, 267] width 46 height 9
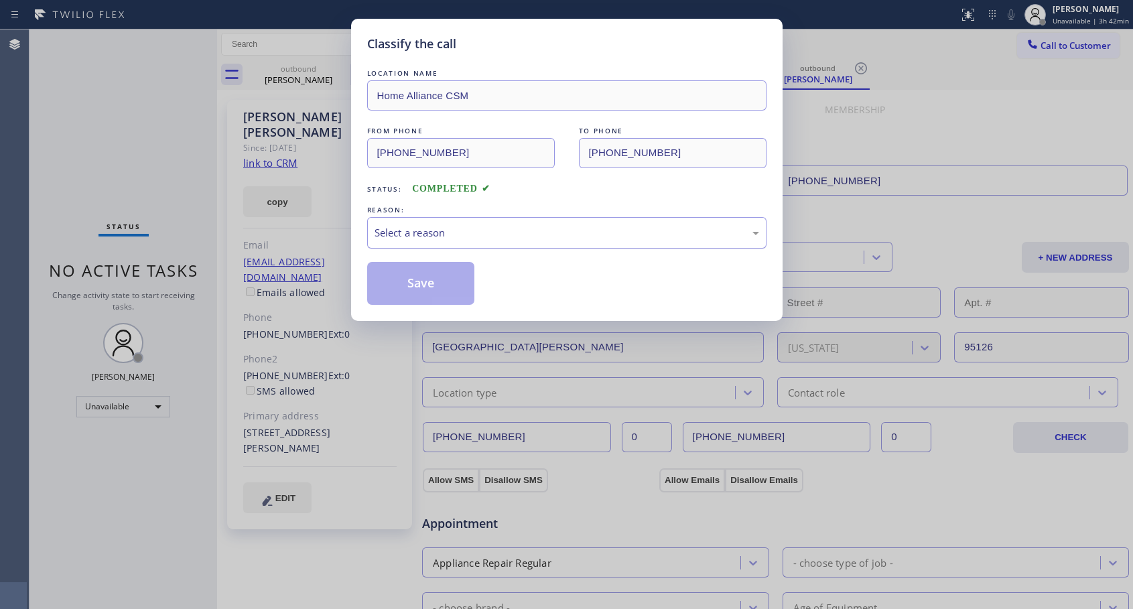
click at [530, 229] on div "Select a reason" at bounding box center [567, 232] width 385 height 15
click at [443, 287] on button "Save" at bounding box center [421, 283] width 108 height 43
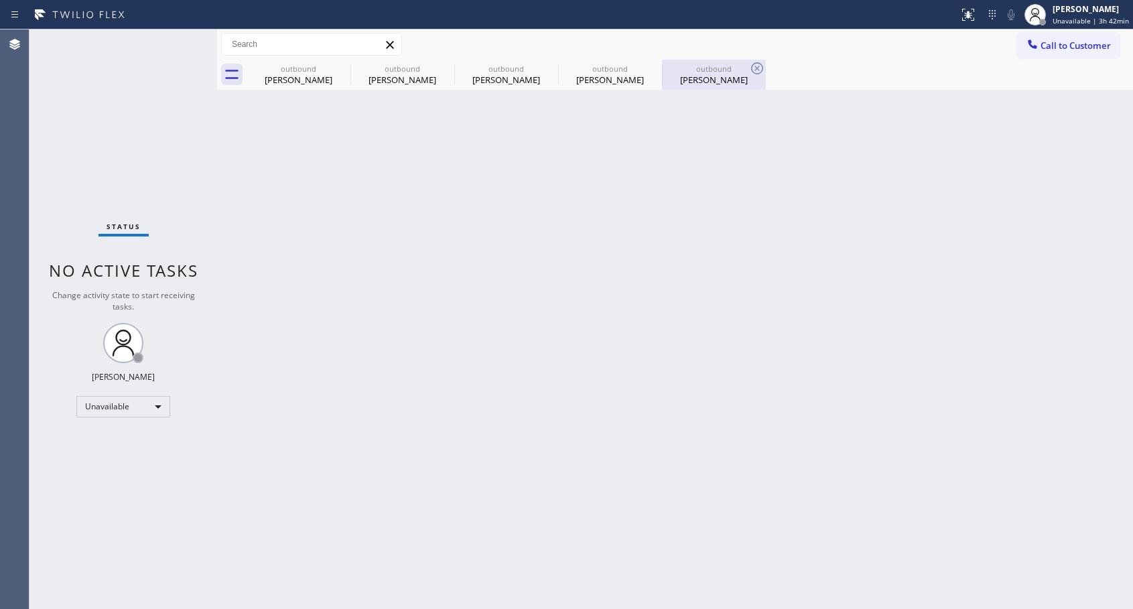
click at [702, 80] on div "Kathleen Capurso" at bounding box center [714, 80] width 101 height 12
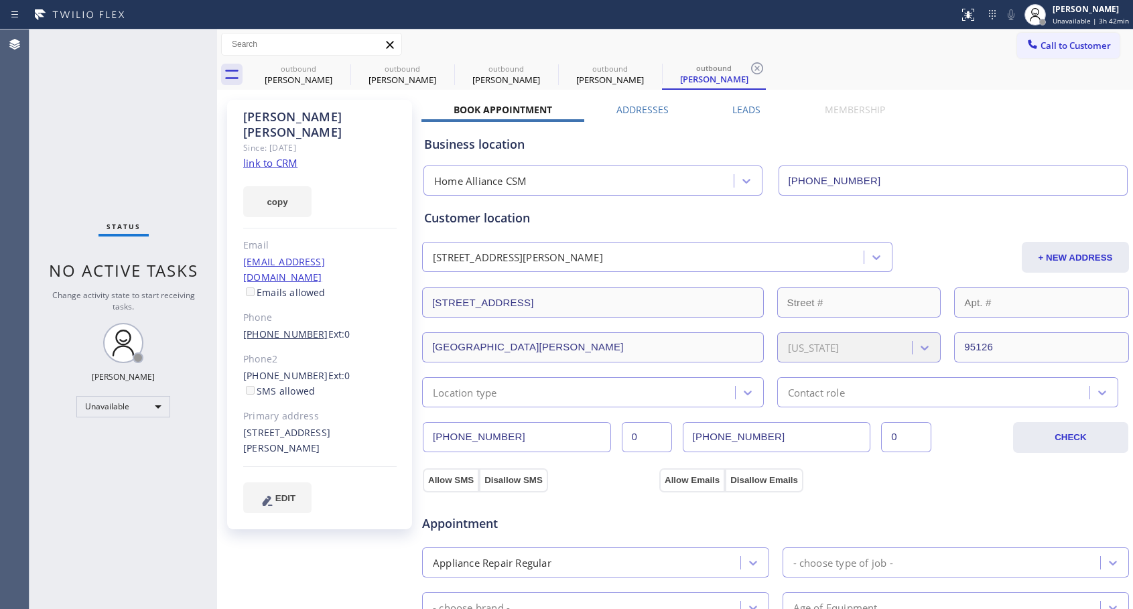
click at [271, 328] on link "(408) 784-3861" at bounding box center [285, 334] width 85 height 13
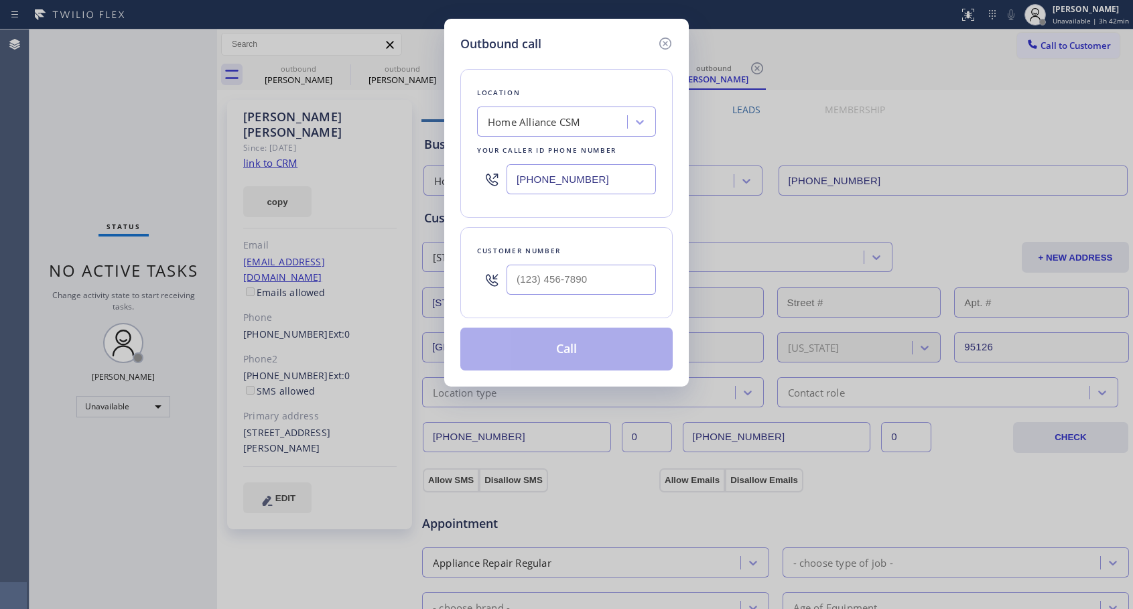
type input "(408) 784-3861"
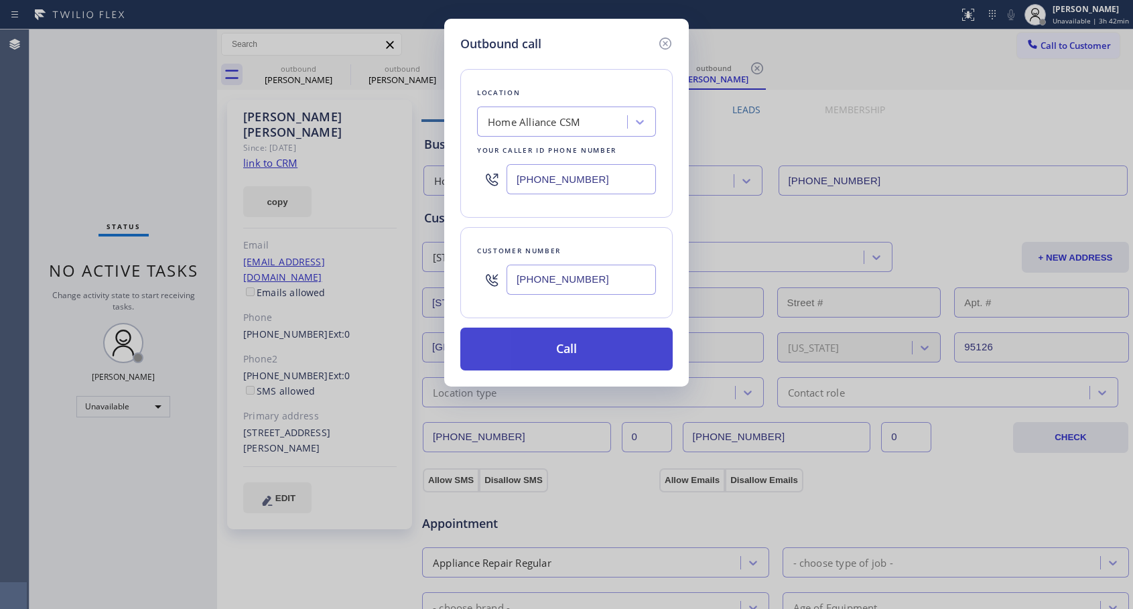
click at [552, 361] on button "Call" at bounding box center [566, 349] width 212 height 43
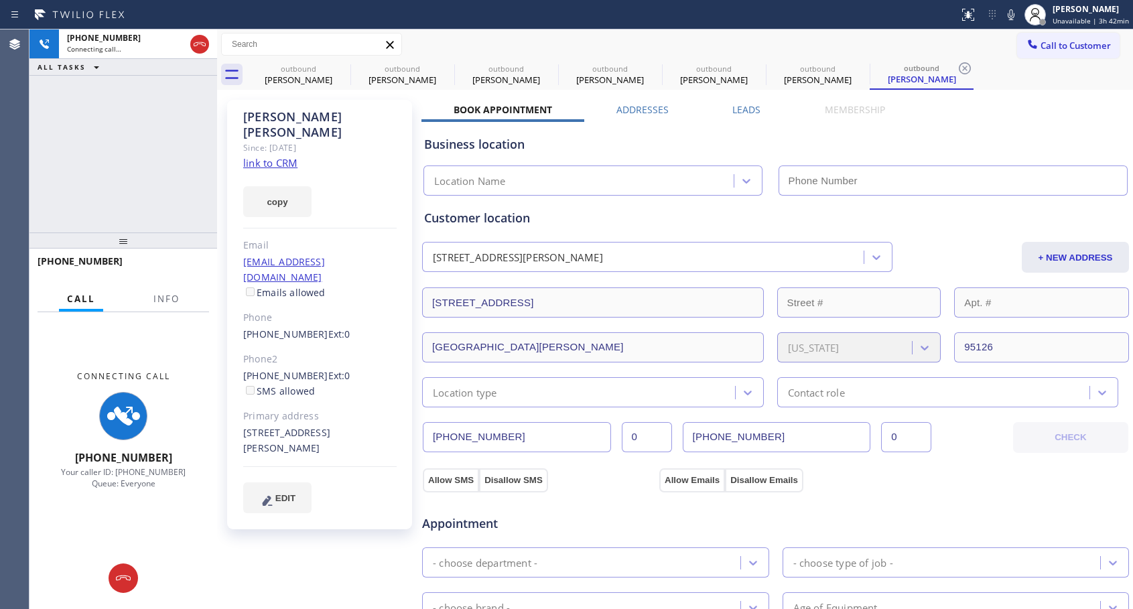
type input "[PHONE_NUMBER]"
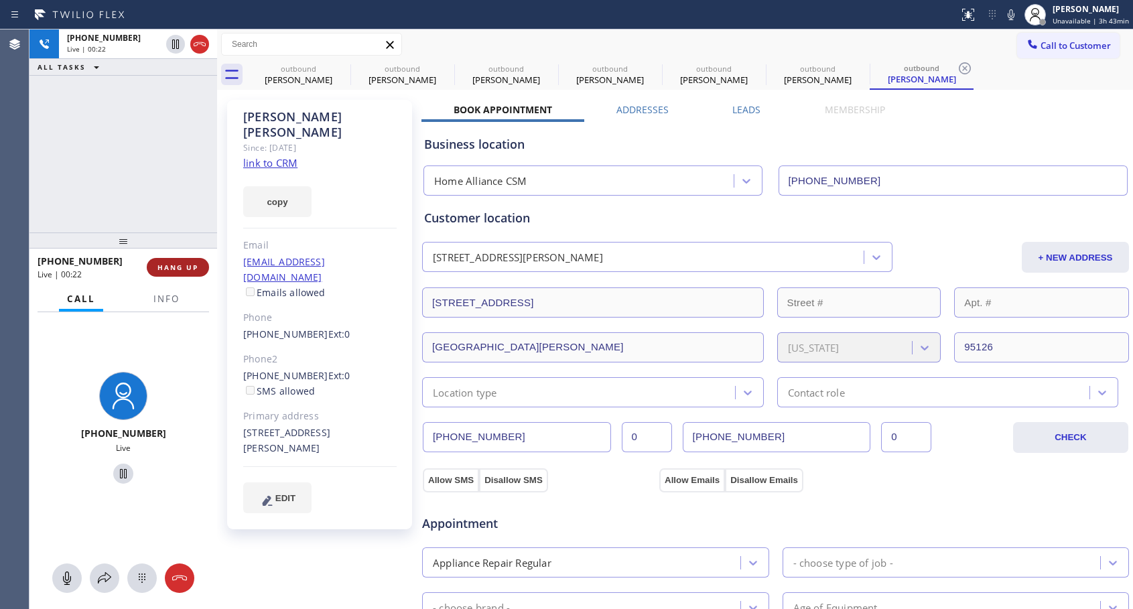
click at [203, 266] on button "HANG UP" at bounding box center [178, 267] width 62 height 19
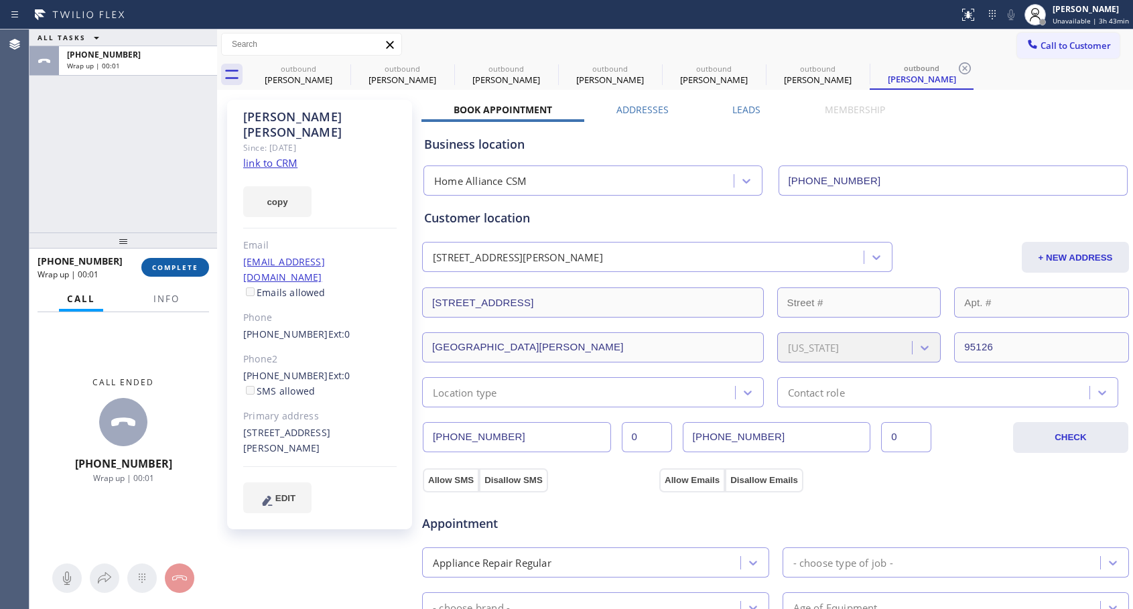
click at [191, 261] on button "COMPLETE" at bounding box center [175, 267] width 68 height 19
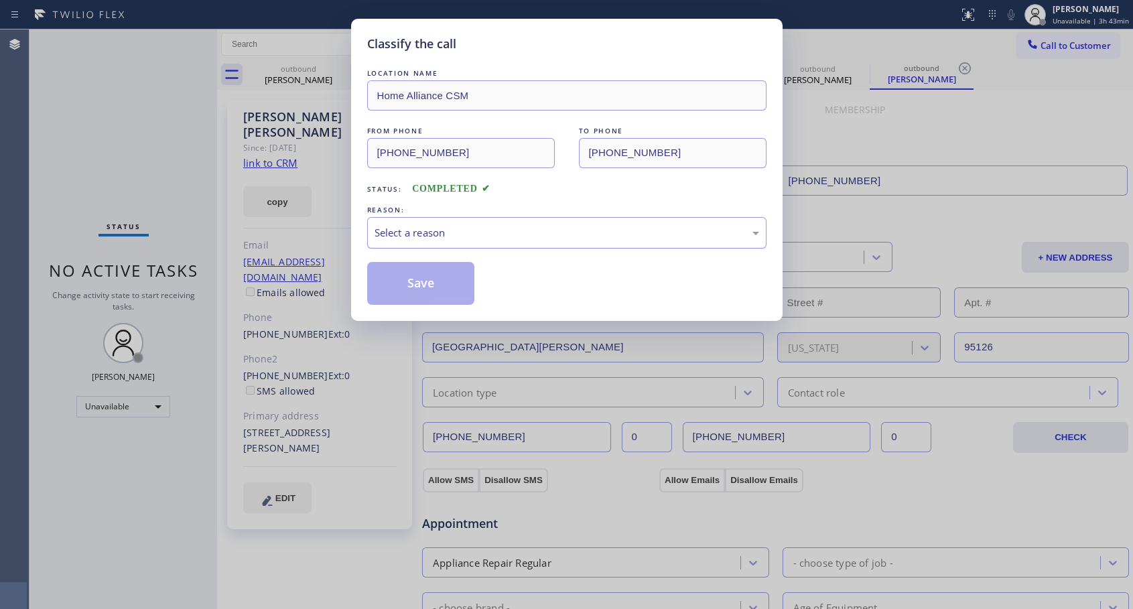
click at [554, 239] on div "Select a reason" at bounding box center [567, 232] width 385 height 15
click at [486, 282] on div "Save" at bounding box center [566, 283] width 399 height 43
click at [464, 285] on button "Save" at bounding box center [421, 283] width 108 height 43
